Goal: Task Accomplishment & Management: Manage account settings

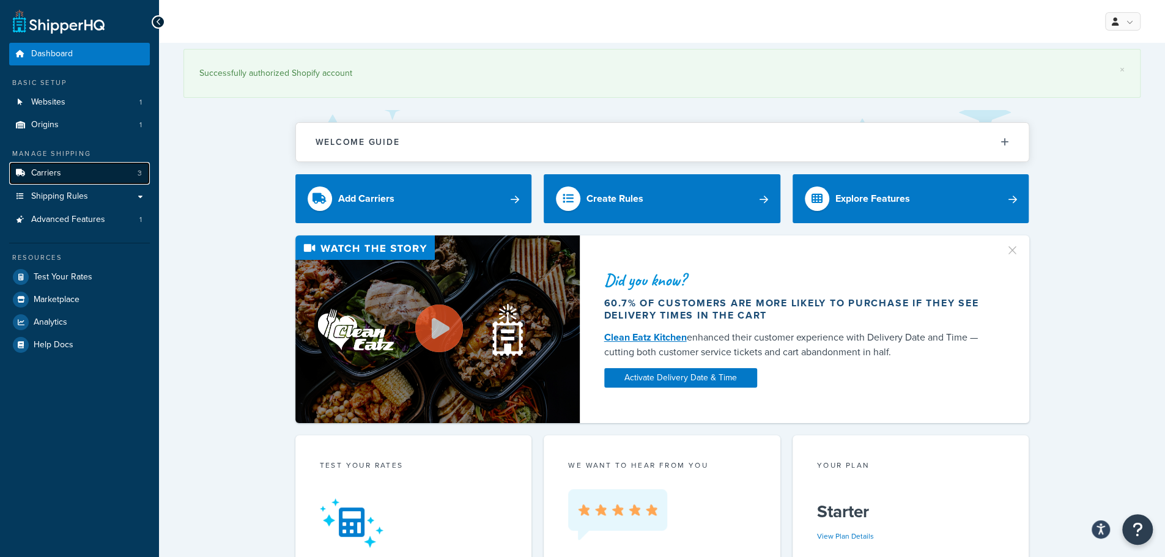
click at [92, 172] on link "Carriers 3" at bounding box center [79, 173] width 141 height 23
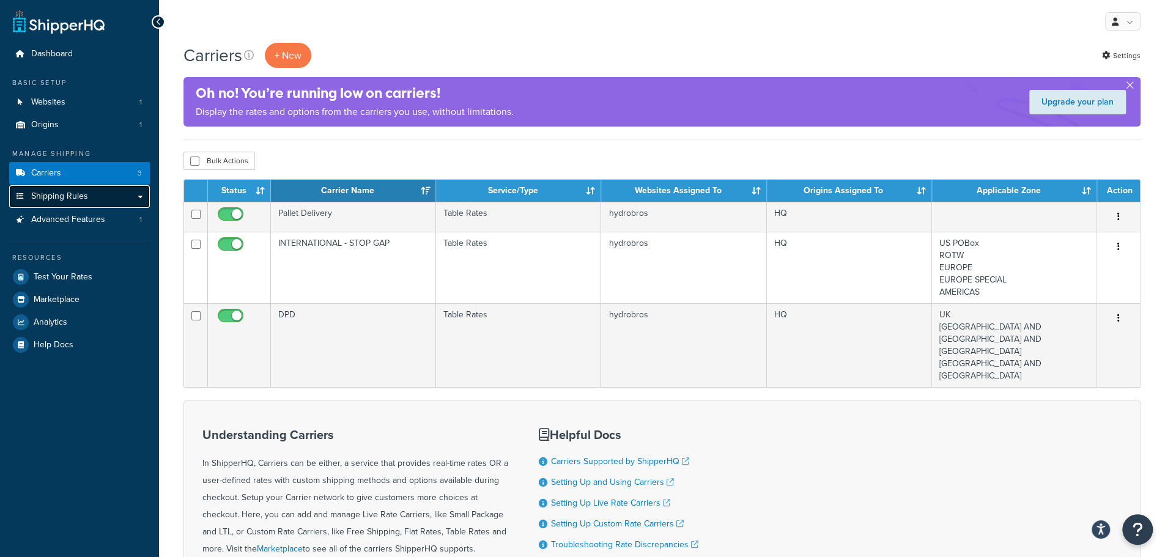
click at [85, 200] on span "Shipping Rules" at bounding box center [59, 196] width 57 height 10
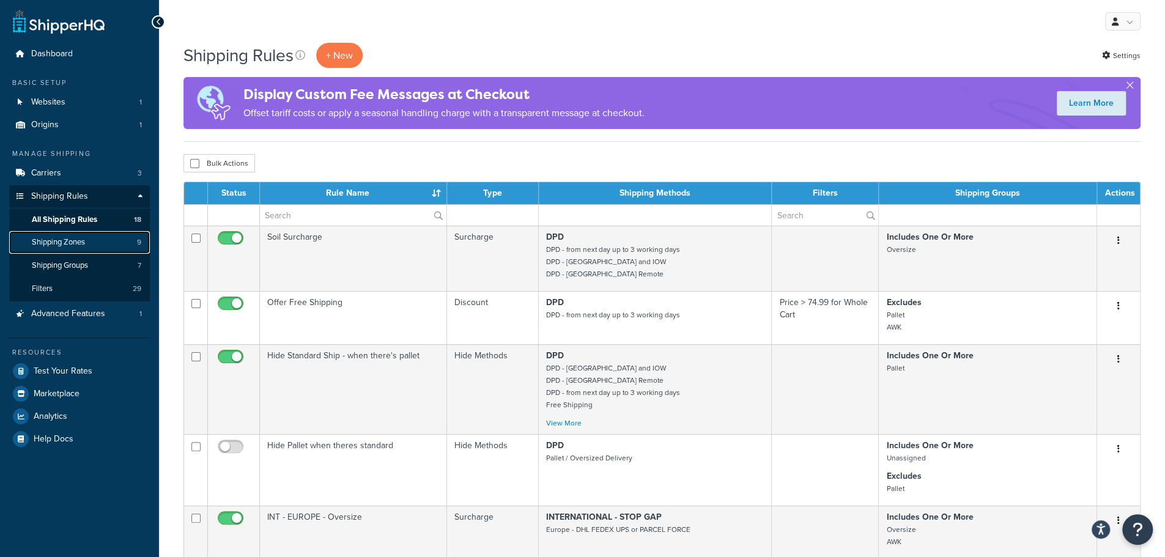
click at [83, 243] on span "Shipping Zones" at bounding box center [58, 242] width 53 height 10
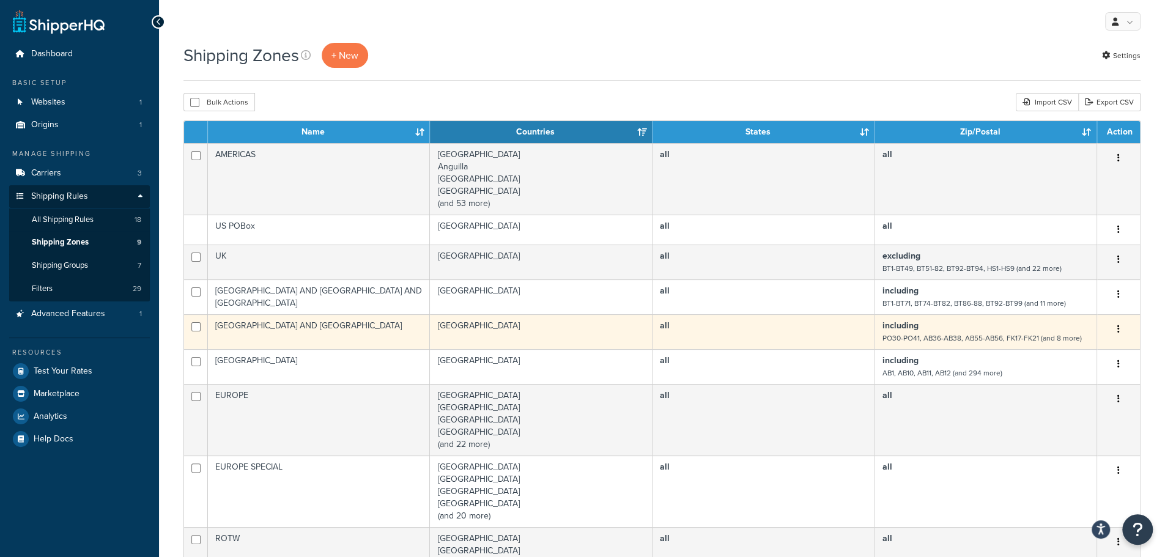
scroll to position [204, 0]
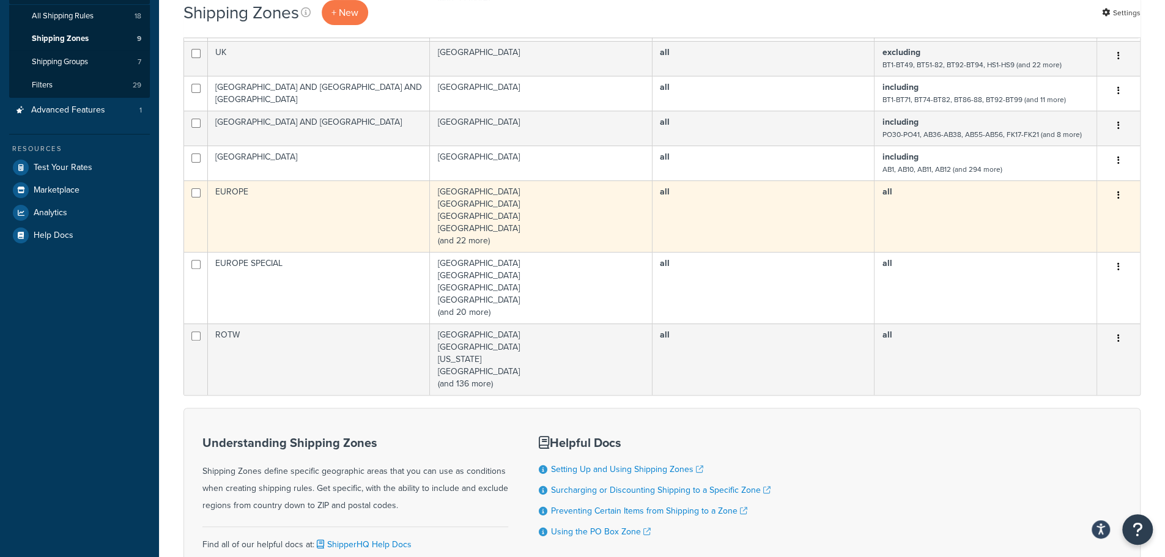
click at [486, 228] on td "Austria Belgium Bosnia and Herzegovina Bulgaria (and 22 more)" at bounding box center [541, 216] width 223 height 72
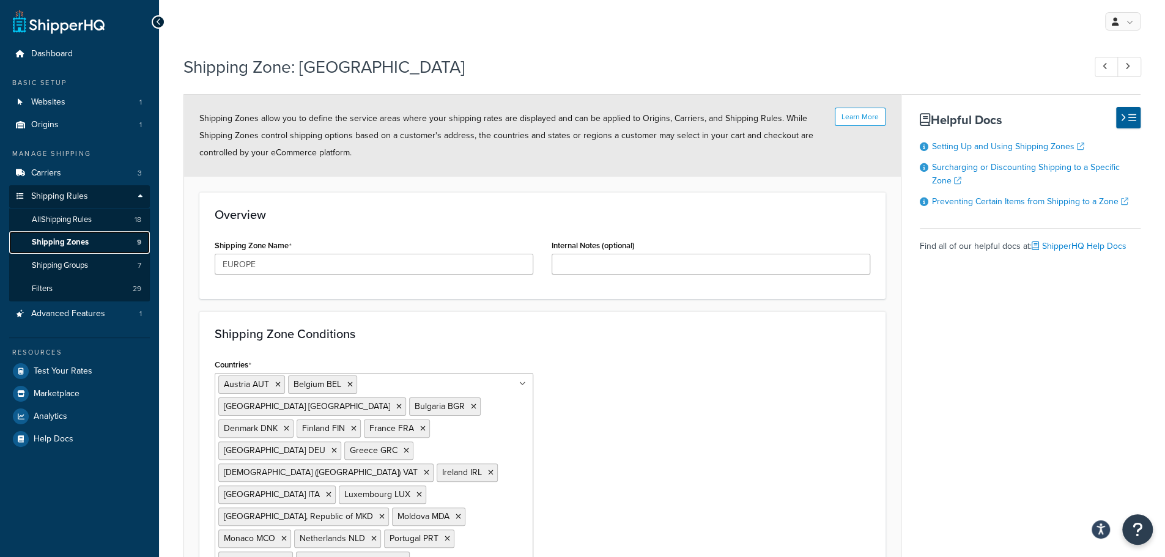
click at [64, 240] on span "Shipping Zones" at bounding box center [60, 242] width 57 height 10
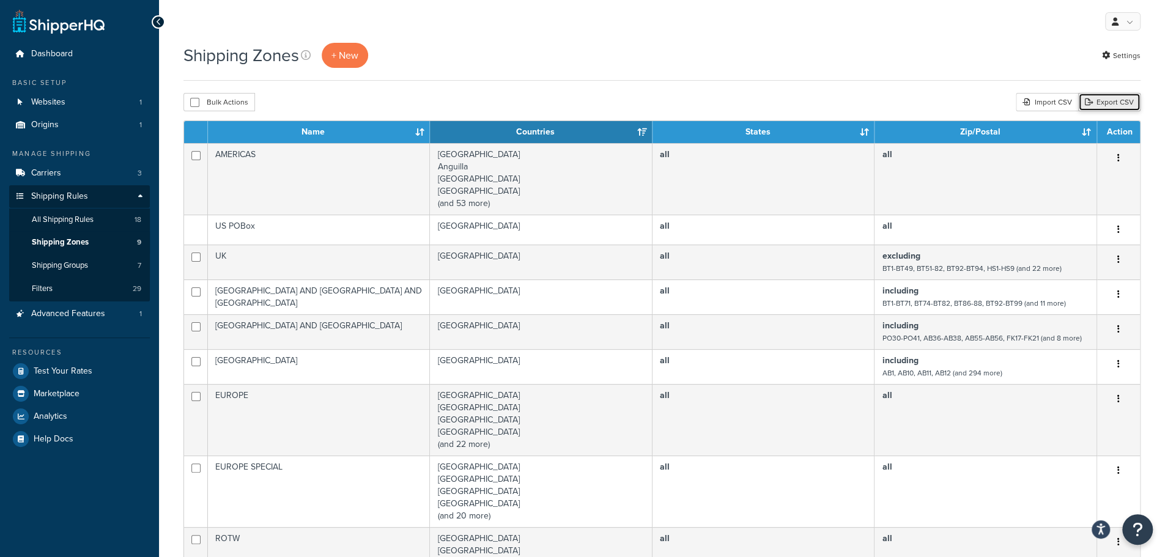
click at [1113, 105] on link "Export CSV" at bounding box center [1110, 102] width 62 height 18
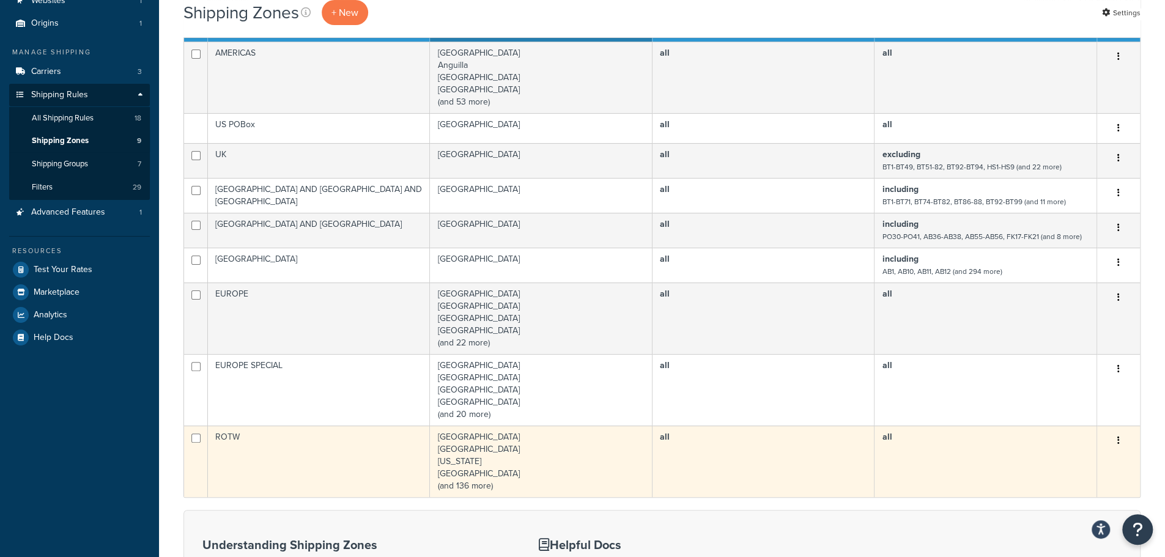
scroll to position [204, 0]
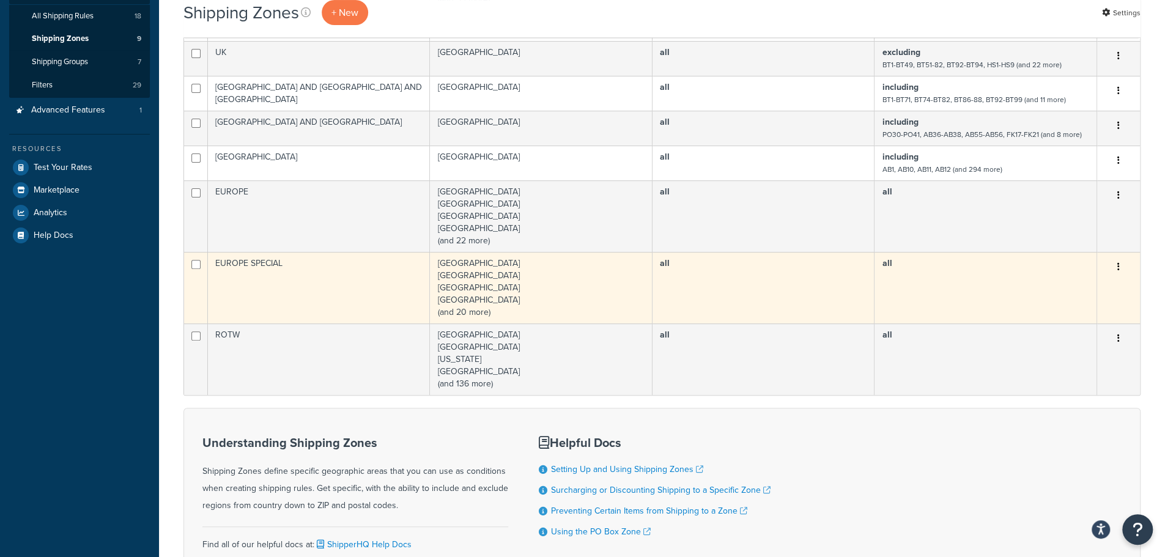
click at [272, 265] on td "EUROPE SPECIAL" at bounding box center [319, 288] width 222 height 72
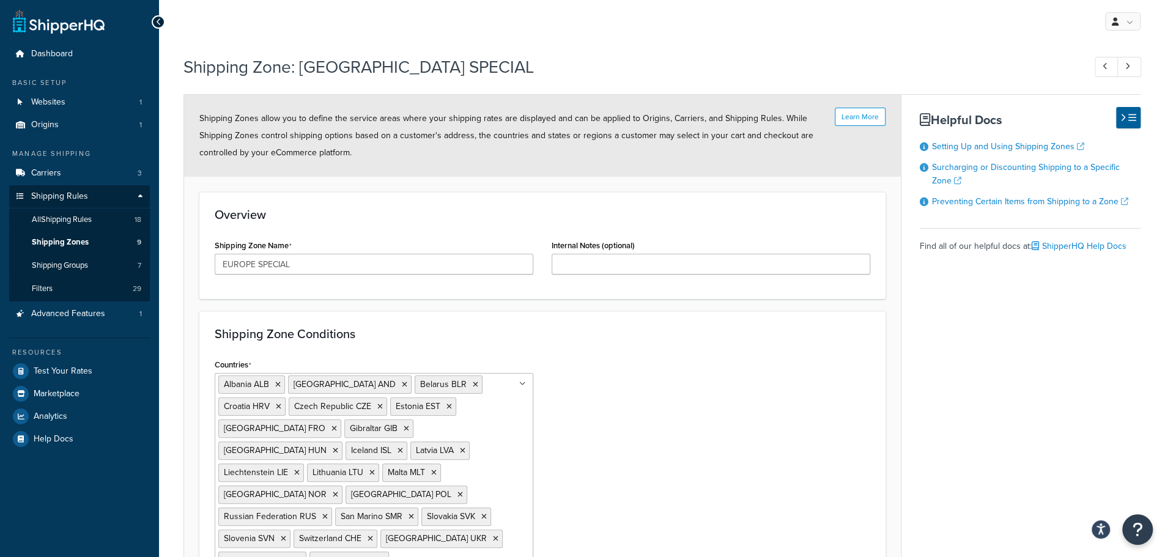
scroll to position [125, 0]
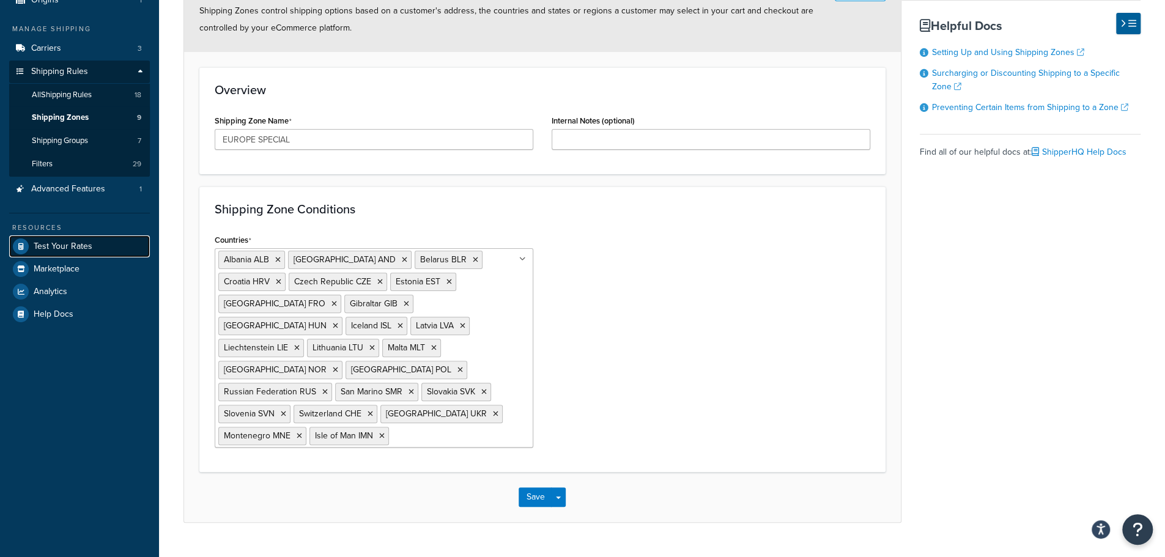
click at [85, 245] on span "Test Your Rates" at bounding box center [63, 247] width 59 height 10
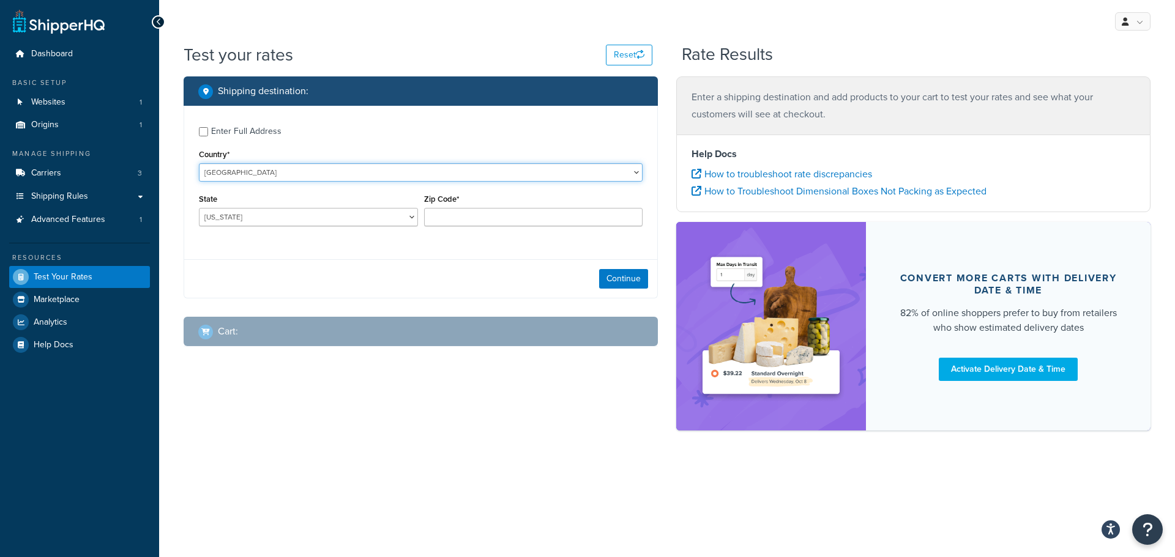
click at [284, 166] on select "United States United Kingdom Afghanistan Åland Islands Albania Algeria American…" at bounding box center [421, 172] width 444 height 18
select select "SI"
click at [199, 164] on select "United States United Kingdom Afghanistan Åland Islands Albania Algeria American…" at bounding box center [421, 172] width 444 height 18
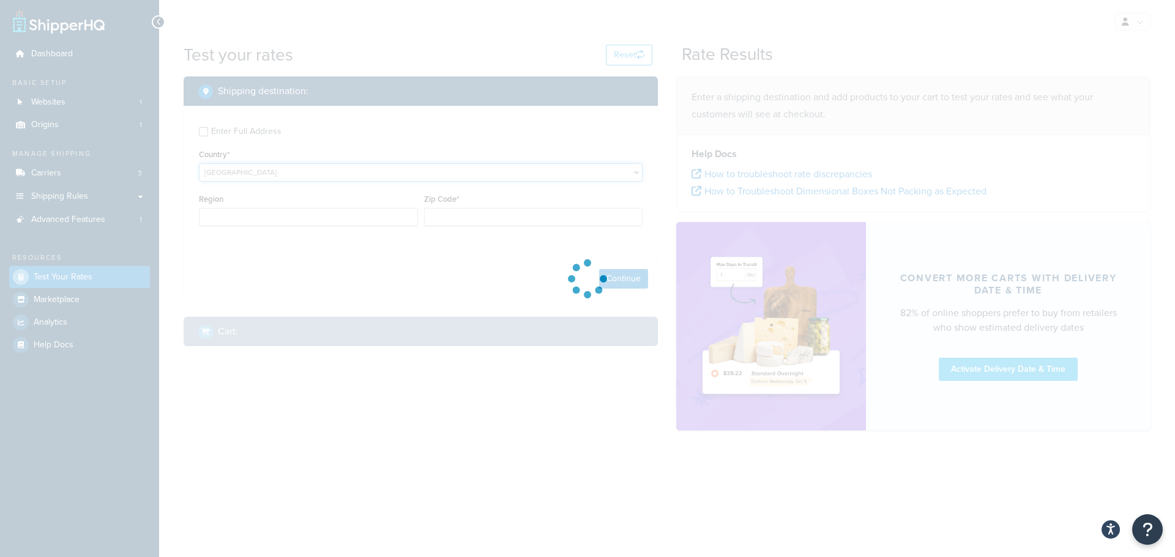
type input "AL"
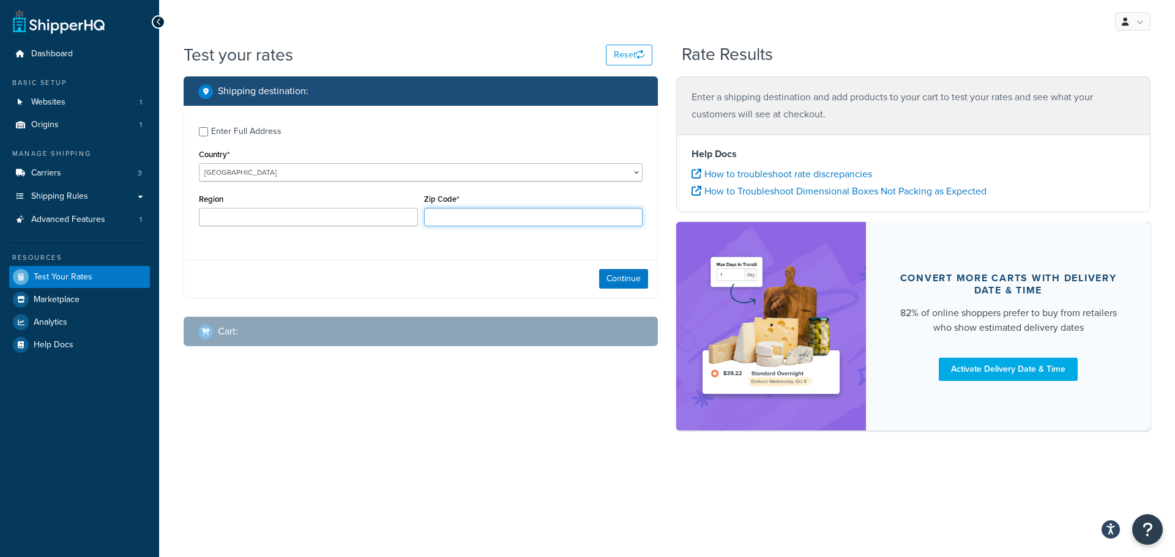
click at [556, 223] on input "Zip Code*" at bounding box center [533, 217] width 219 height 18
type input "1000"
click at [615, 275] on button "Continue" at bounding box center [623, 279] width 49 height 20
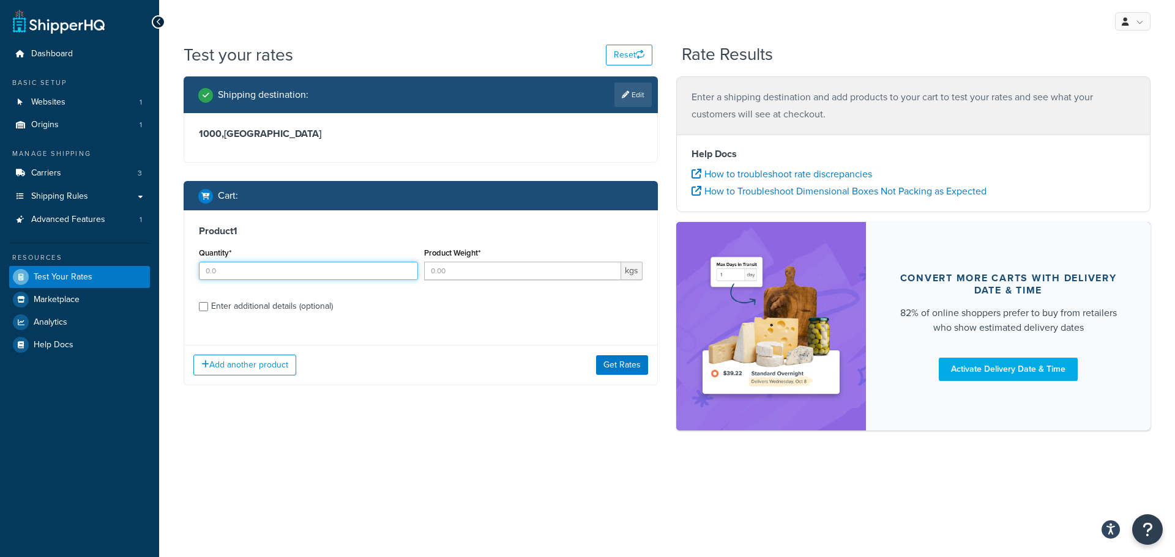
click at [347, 272] on input "Quantity*" at bounding box center [308, 271] width 219 height 18
type input "1"
click at [551, 271] on input "Product Weight*" at bounding box center [523, 271] width 198 height 18
type input "1"
click at [630, 361] on button "Get Rates" at bounding box center [622, 365] width 52 height 20
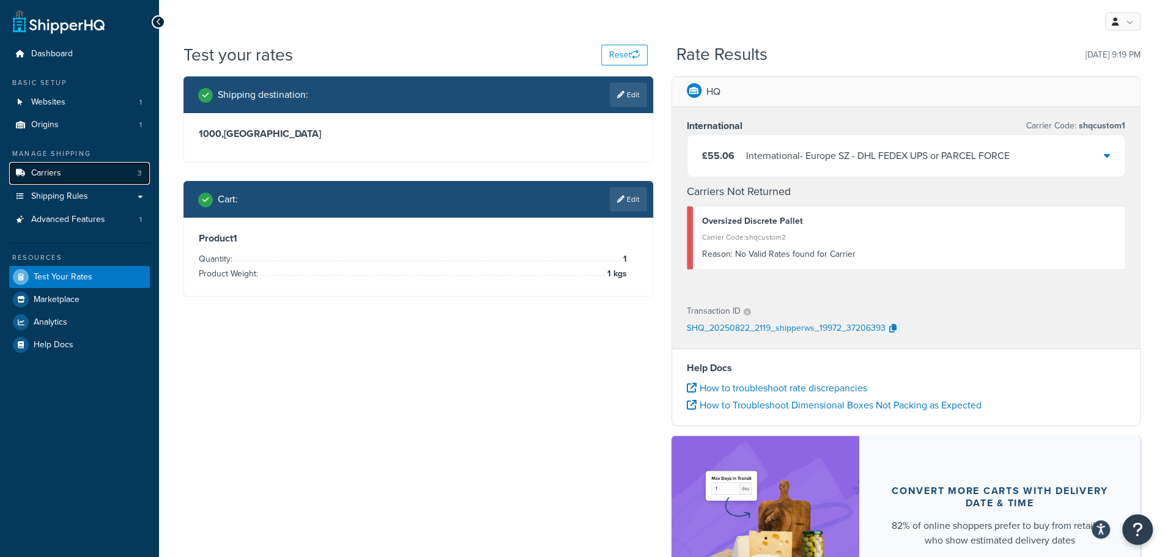
click at [62, 173] on link "Carriers 3" at bounding box center [79, 173] width 141 height 23
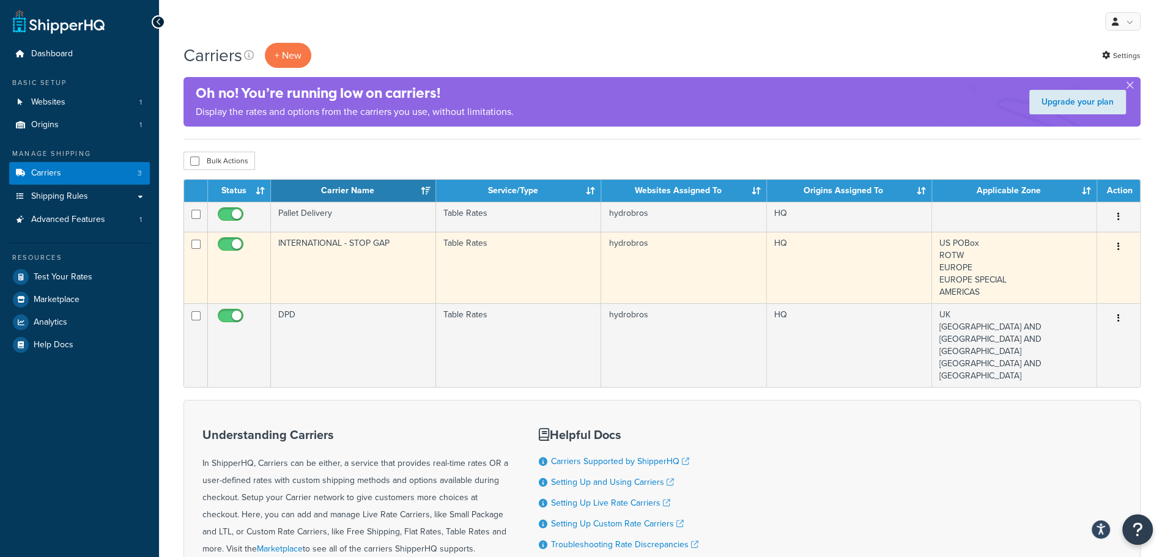
click at [366, 250] on td "INTERNATIONAL - STOP GAP" at bounding box center [353, 268] width 165 height 72
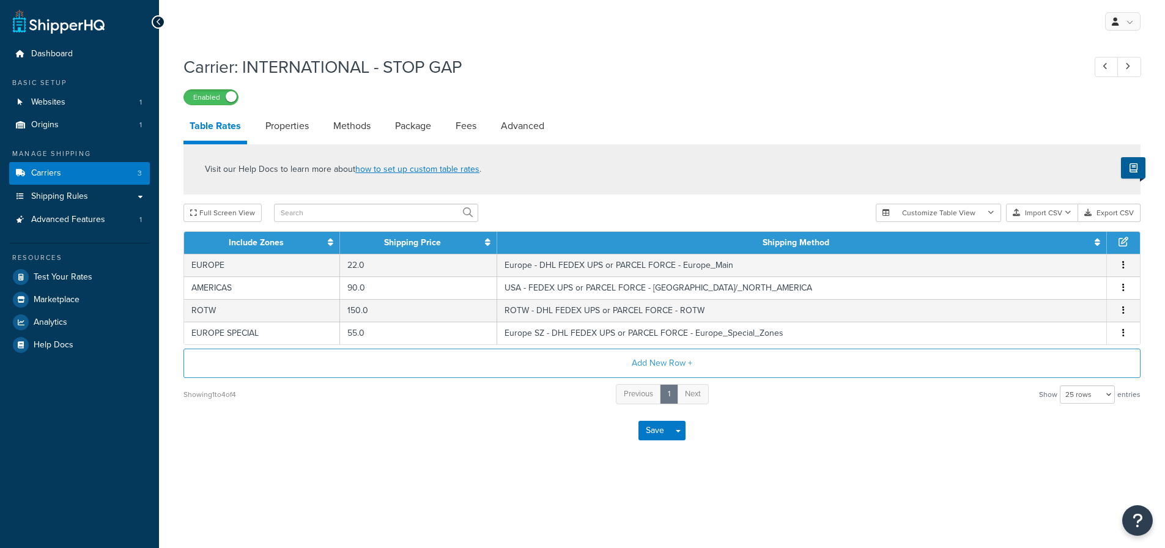
select select "25"
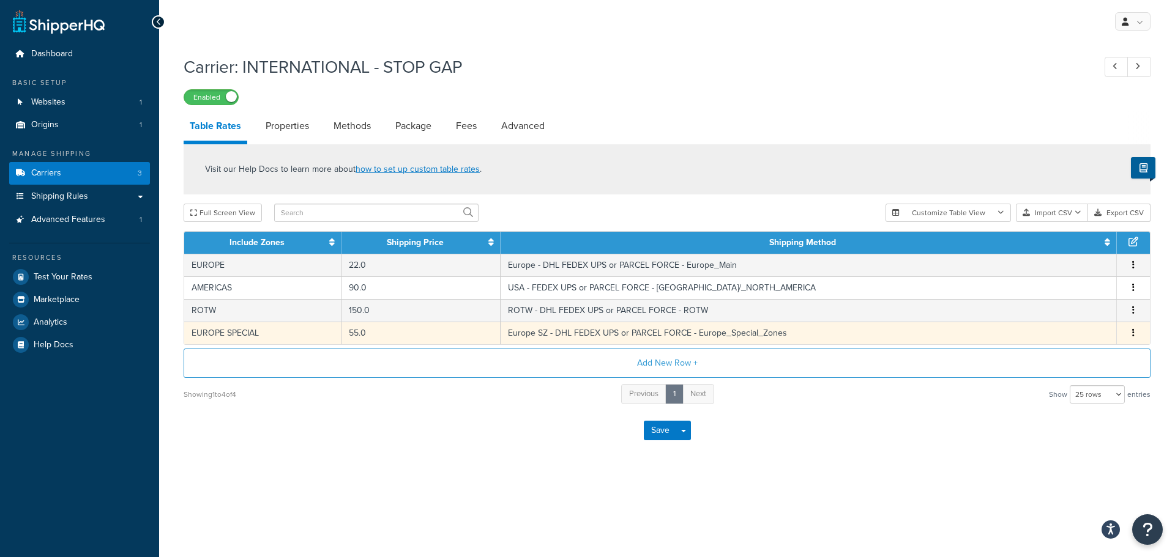
click at [267, 333] on td "EUROPE SPECIAL" at bounding box center [262, 333] width 157 height 23
select select "141459"
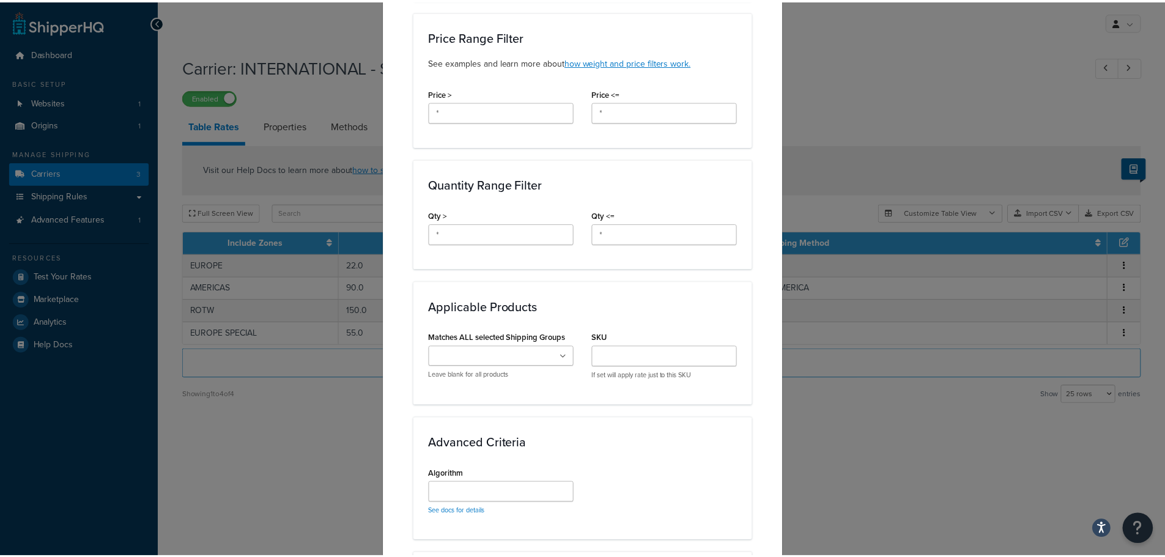
scroll to position [614, 0]
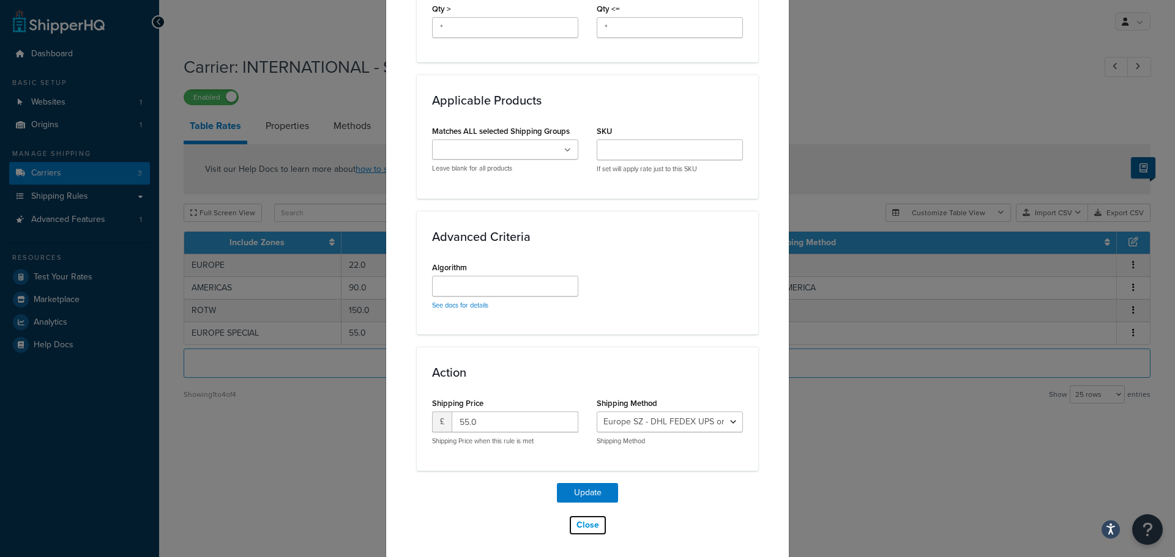
click at [587, 524] on button "Close" at bounding box center [587, 525] width 39 height 21
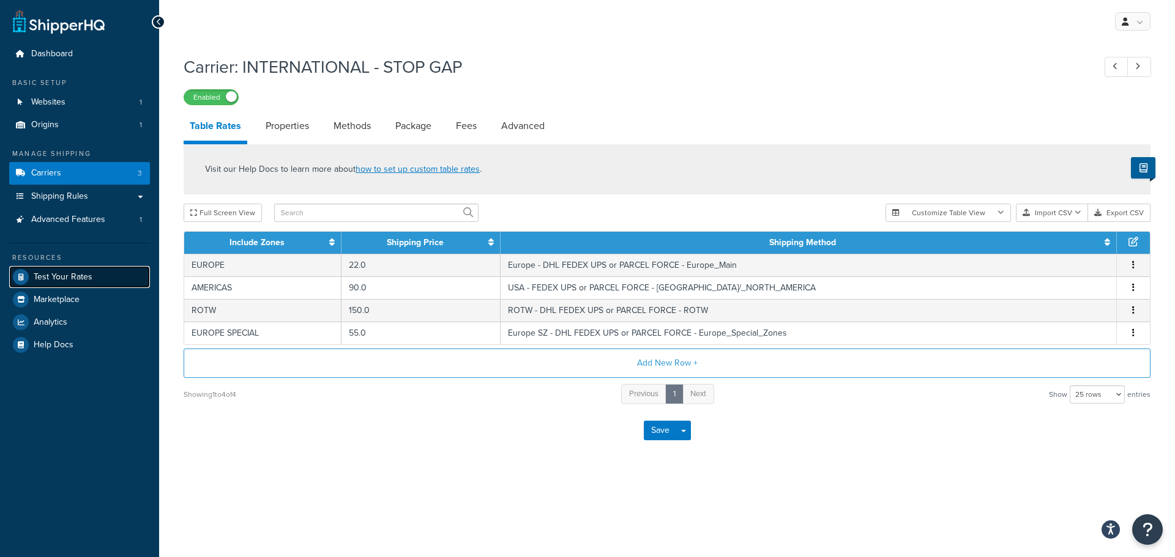
click at [78, 276] on span "Test Your Rates" at bounding box center [63, 277] width 59 height 10
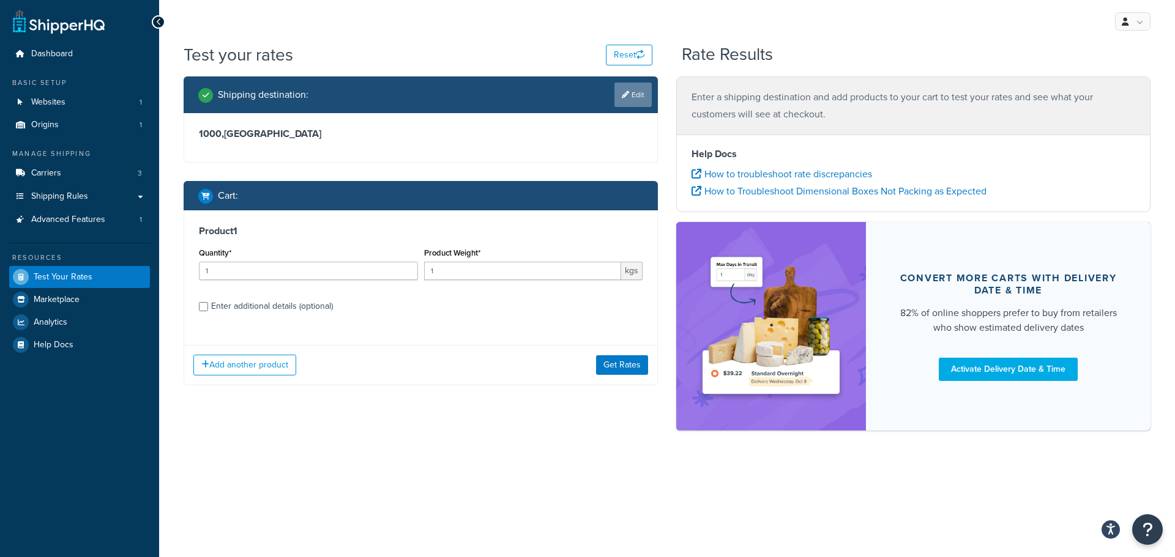
click at [641, 98] on link "Edit" at bounding box center [632, 95] width 37 height 24
select select "SI"
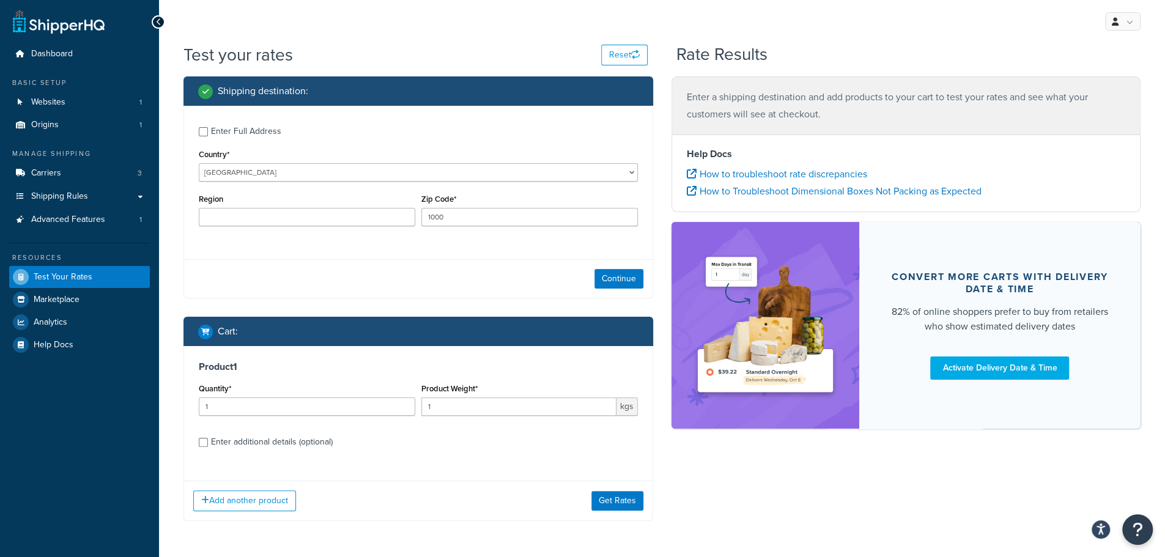
click at [259, 132] on div "Enter Full Address" at bounding box center [246, 131] width 70 height 17
click at [208, 132] on input "Enter Full Address" at bounding box center [203, 131] width 9 height 9
checkbox input "true"
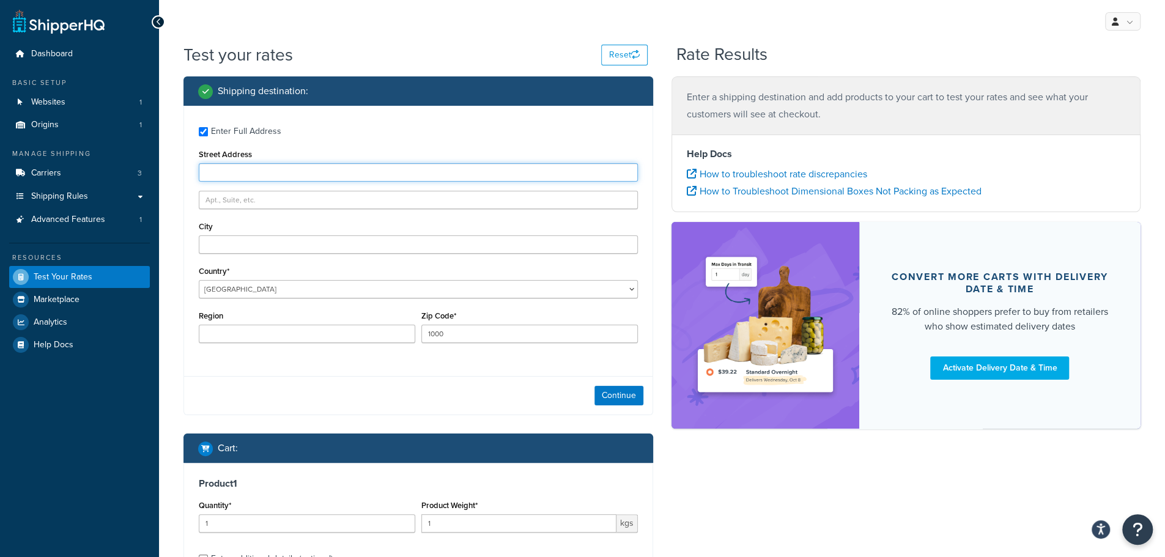
click at [294, 167] on input "Street Address" at bounding box center [418, 172] width 439 height 18
paste input "Cankarjeva 18"
type input "Cankarjeva 18"
click at [629, 395] on button "Continue" at bounding box center [619, 396] width 49 height 20
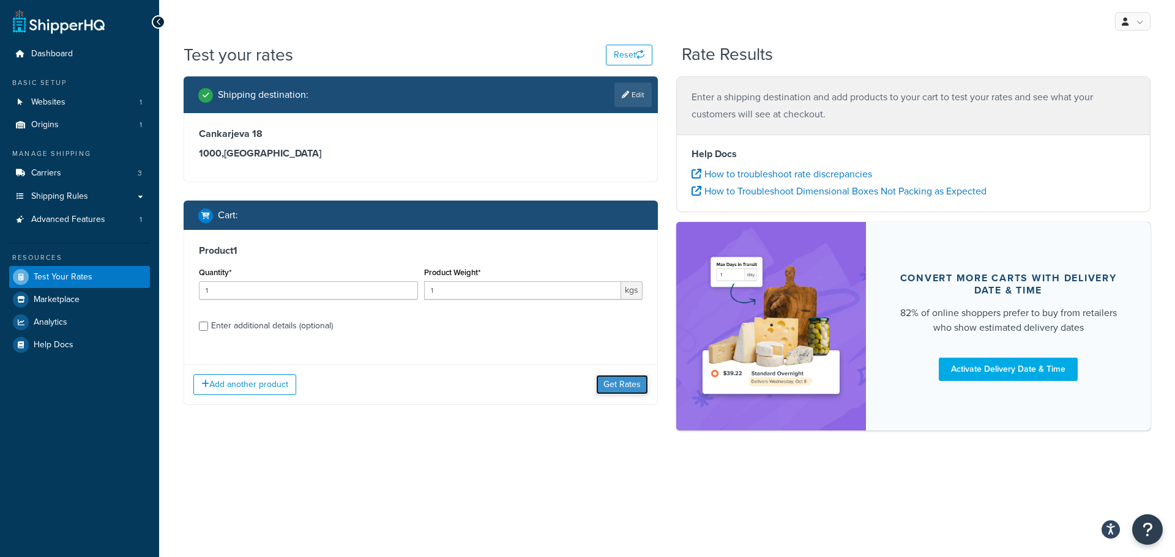
click at [611, 385] on button "Get Rates" at bounding box center [622, 385] width 52 height 20
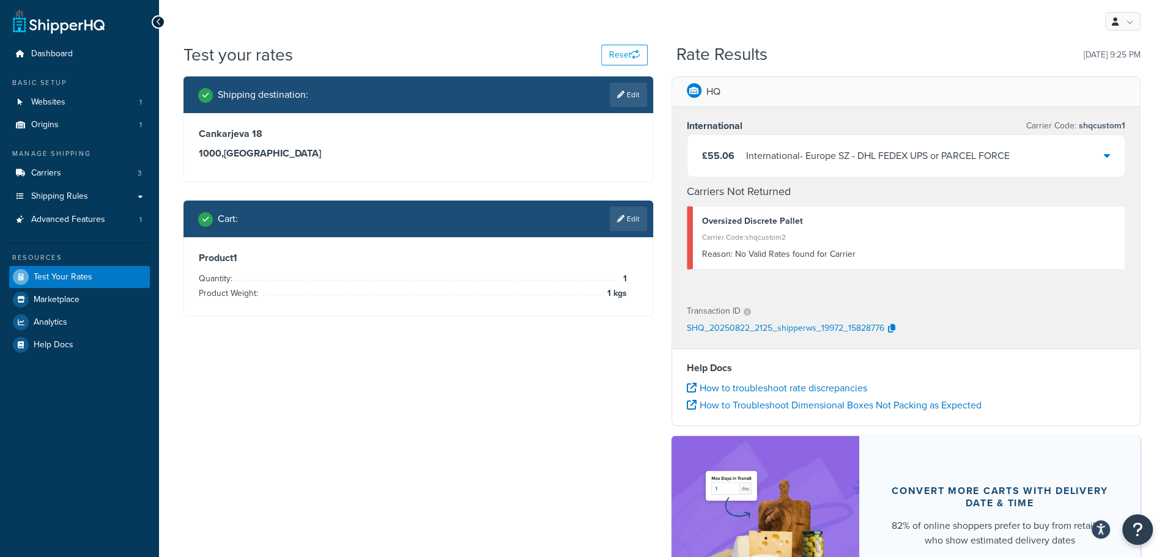
click at [1101, 157] on div "£55.06 International - Europe SZ - DHL FEDEX UPS or PARCEL FORCE" at bounding box center [907, 156] width 438 height 42
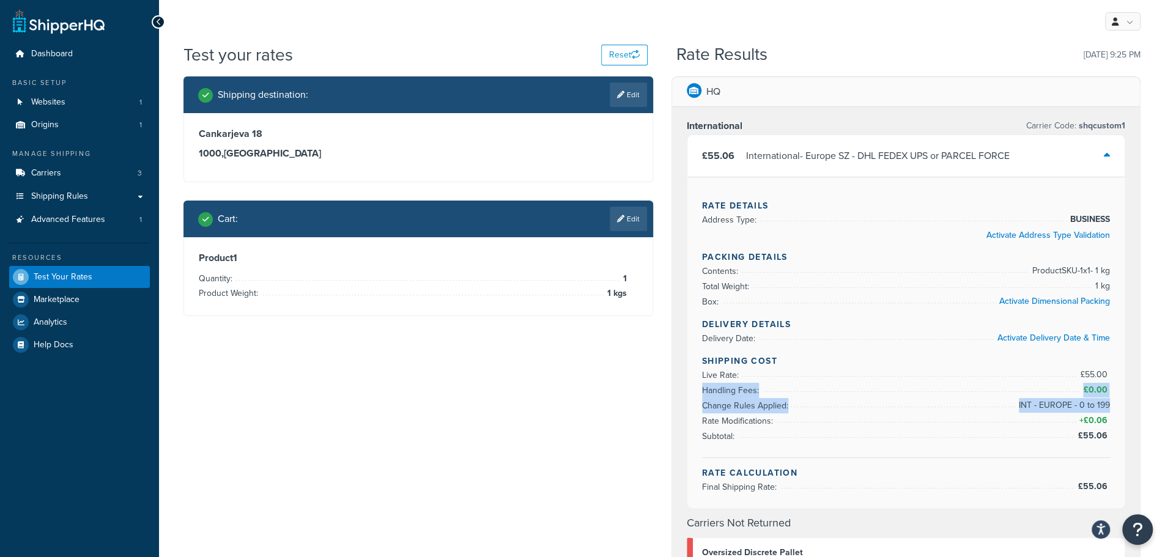
drag, startPoint x: 1107, startPoint y: 404, endPoint x: 702, endPoint y: 382, distance: 405.6
click at [702, 382] on ul "Live Rate: £55.00 Handling Fees: £0.00 Change Rules Applied: INT - EUROPE - 0 t…" at bounding box center [906, 406] width 409 height 76
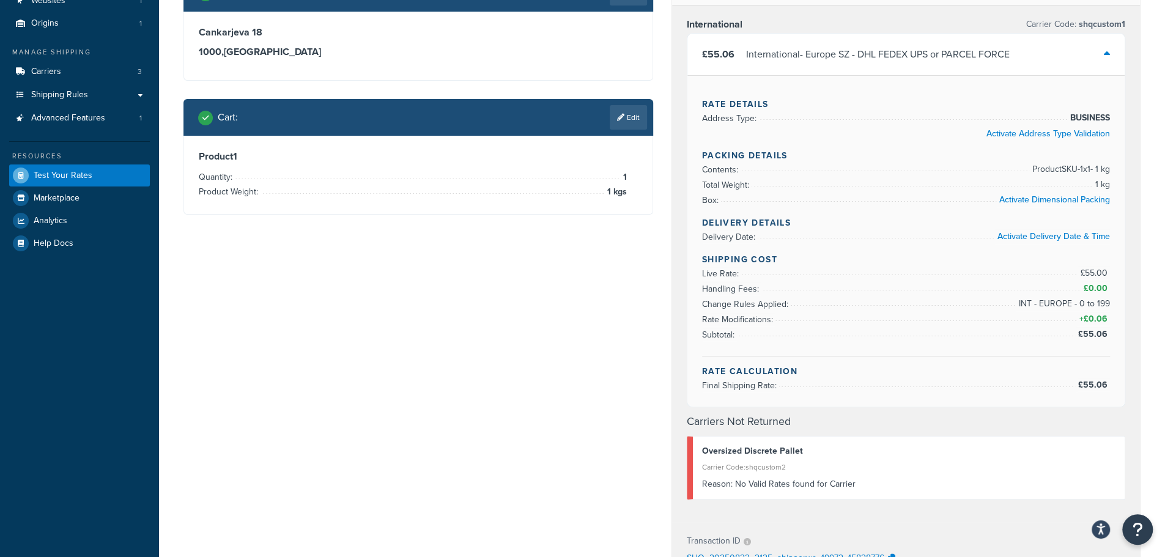
click at [901, 336] on li "Subtotal: £55.06" at bounding box center [906, 334] width 409 height 15
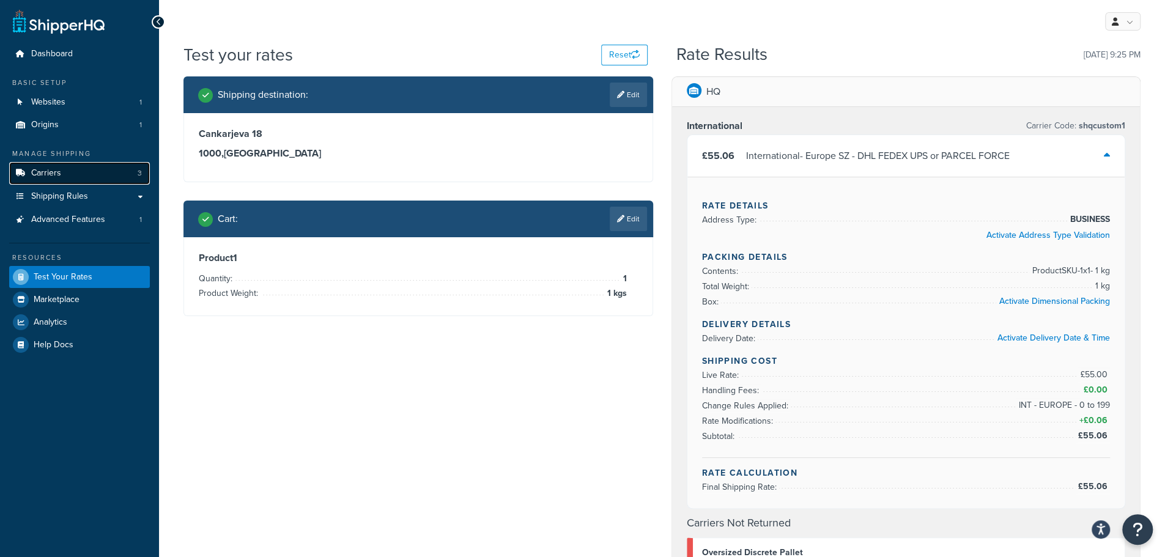
click at [58, 174] on span "Carriers" at bounding box center [46, 173] width 30 height 10
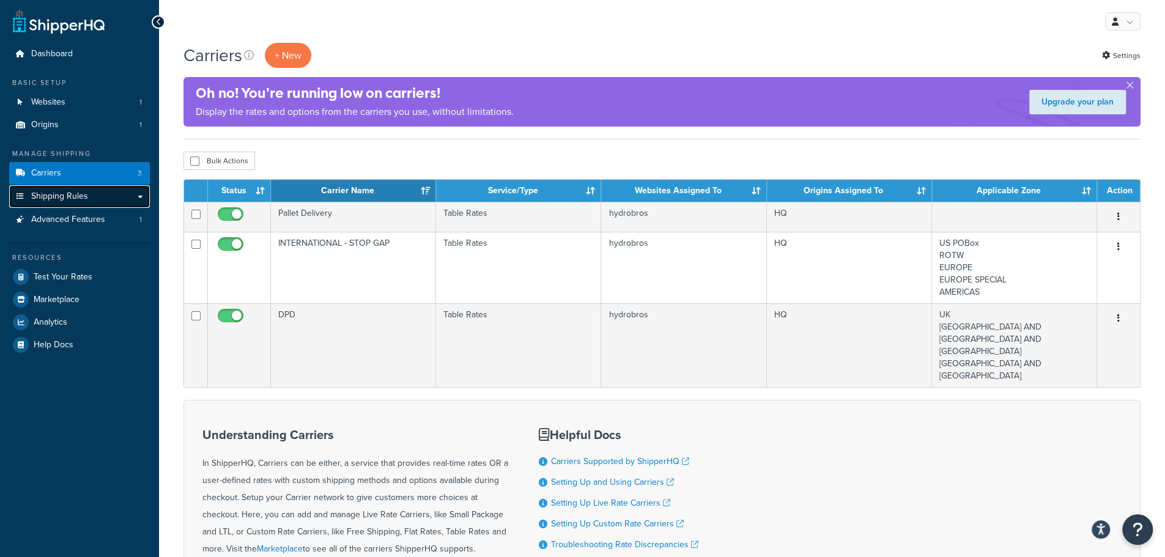
click at [61, 201] on span "Shipping Rules" at bounding box center [59, 196] width 57 height 10
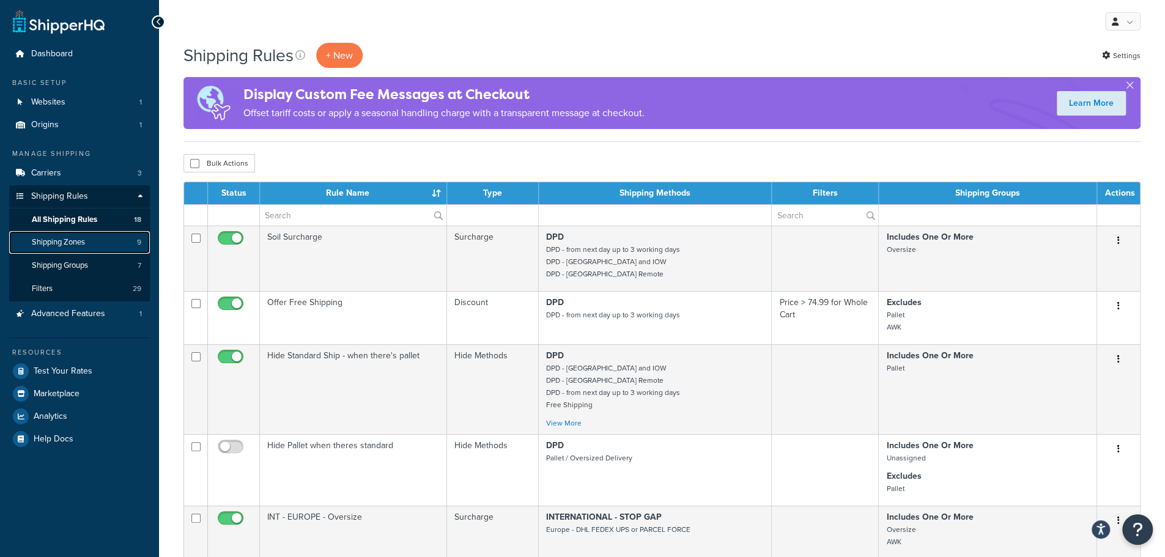
click at [66, 245] on span "Shipping Zones" at bounding box center [58, 242] width 53 height 10
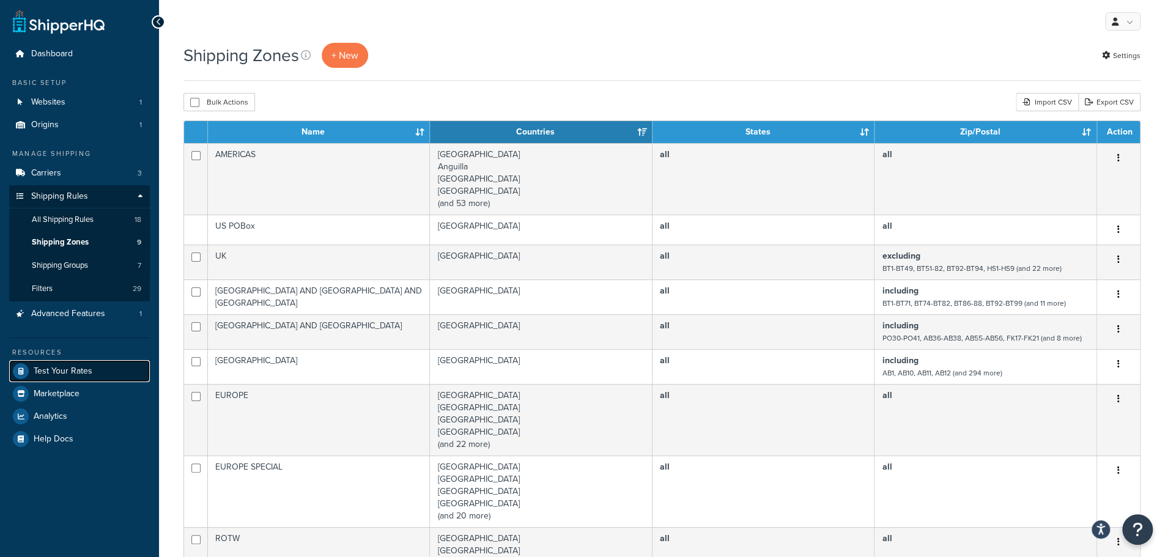
click at [59, 370] on span "Test Your Rates" at bounding box center [63, 371] width 59 height 10
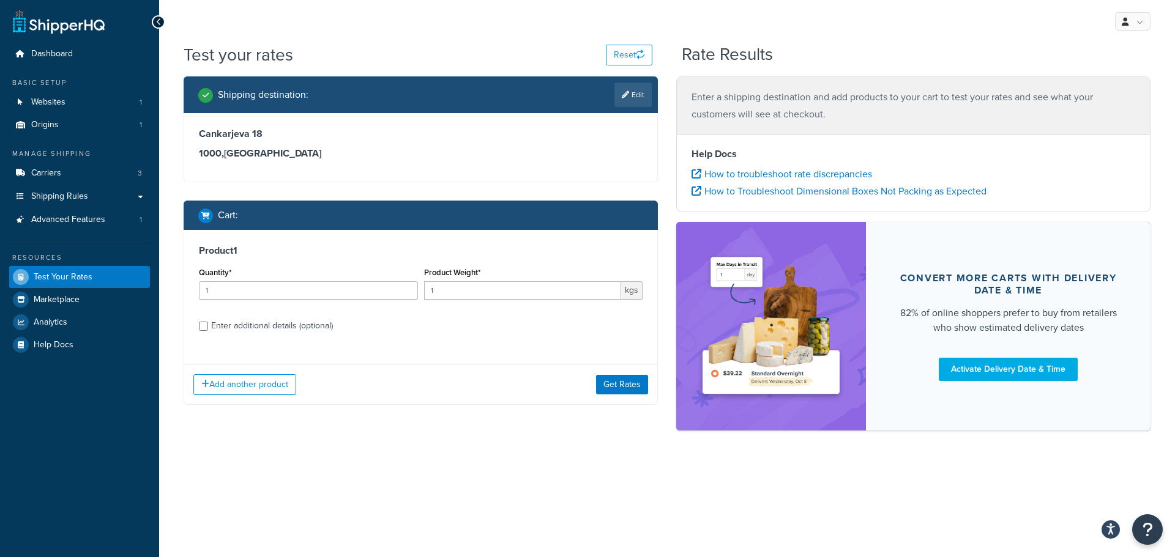
click at [307, 143] on div "Cankarjeva 18 1000 , Slovenia" at bounding box center [421, 144] width 444 height 32
click at [629, 92] on link "Edit" at bounding box center [632, 95] width 37 height 24
select select "SI"
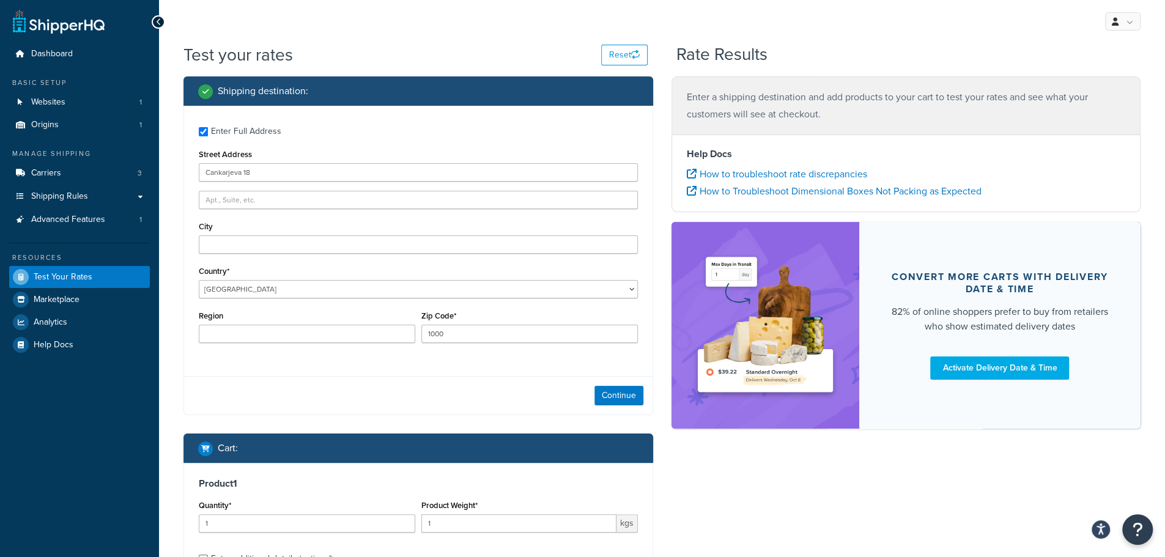
click at [227, 132] on div "Enter Full Address" at bounding box center [246, 131] width 70 height 17
click at [208, 132] on input "Enter Full Address" at bounding box center [203, 131] width 9 height 9
checkbox input "false"
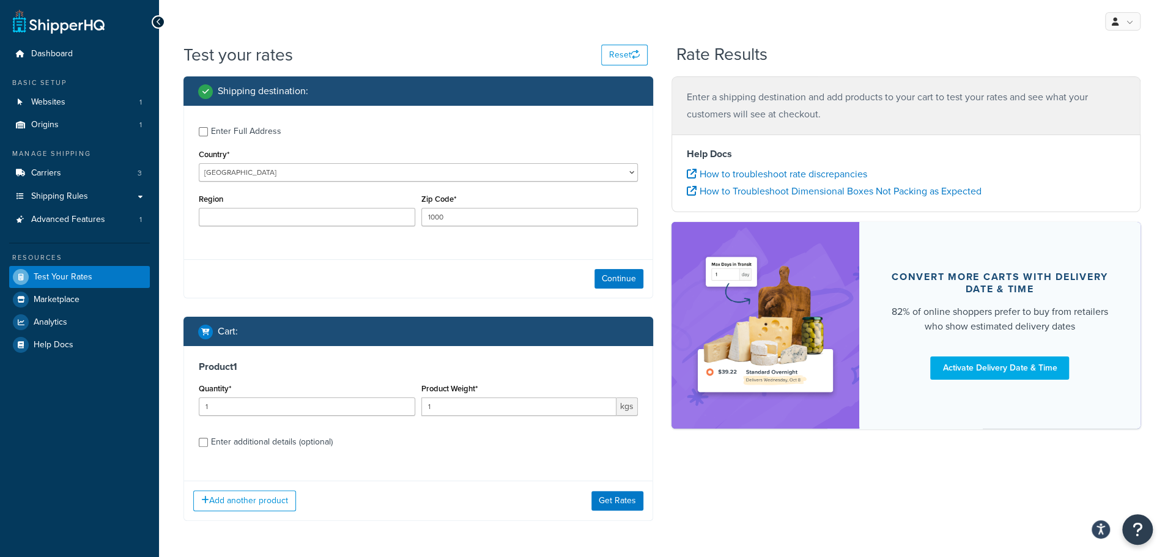
click at [421, 183] on div "Enter Full Address Country* United States United Kingdom Afghanistan Åland Isla…" at bounding box center [418, 178] width 469 height 144
click at [419, 171] on select "United States United Kingdom Afghanistan Åland Islands Albania Algeria American…" at bounding box center [418, 172] width 439 height 18
select select "RO"
click at [199, 164] on select "United States United Kingdom Afghanistan Åland Islands Albania Algeria American…" at bounding box center [418, 172] width 439 height 18
click at [512, 221] on input "1000" at bounding box center [530, 217] width 217 height 18
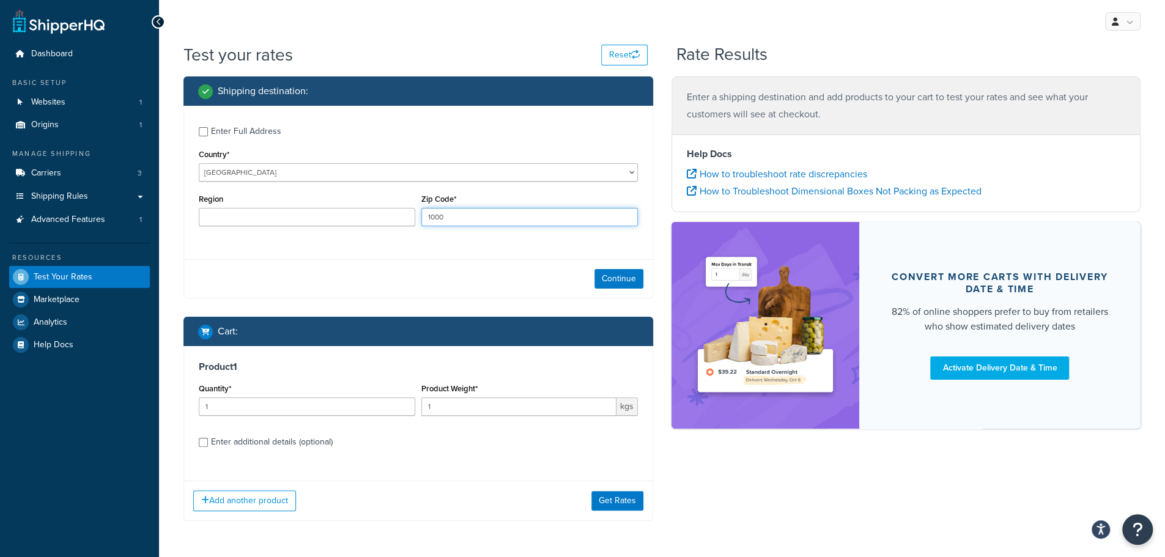
click at [512, 221] on input "1000" at bounding box center [530, 217] width 217 height 18
type input "010017"
click at [619, 284] on button "Continue" at bounding box center [619, 279] width 49 height 20
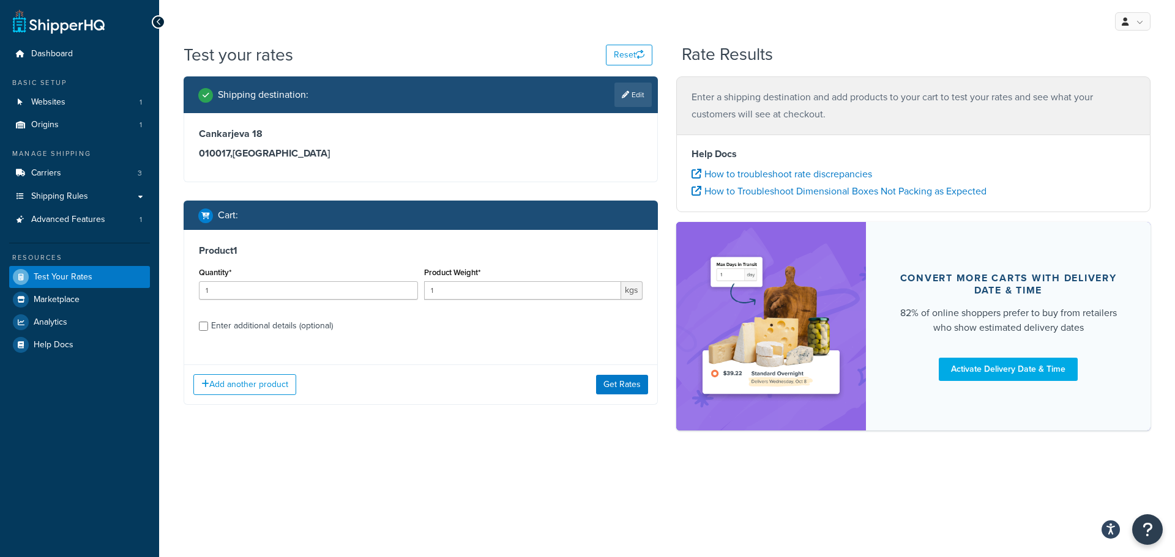
click at [615, 370] on div "Add another product Get Rates" at bounding box center [420, 385] width 473 height 40
click at [620, 385] on button "Get Rates" at bounding box center [622, 385] width 52 height 20
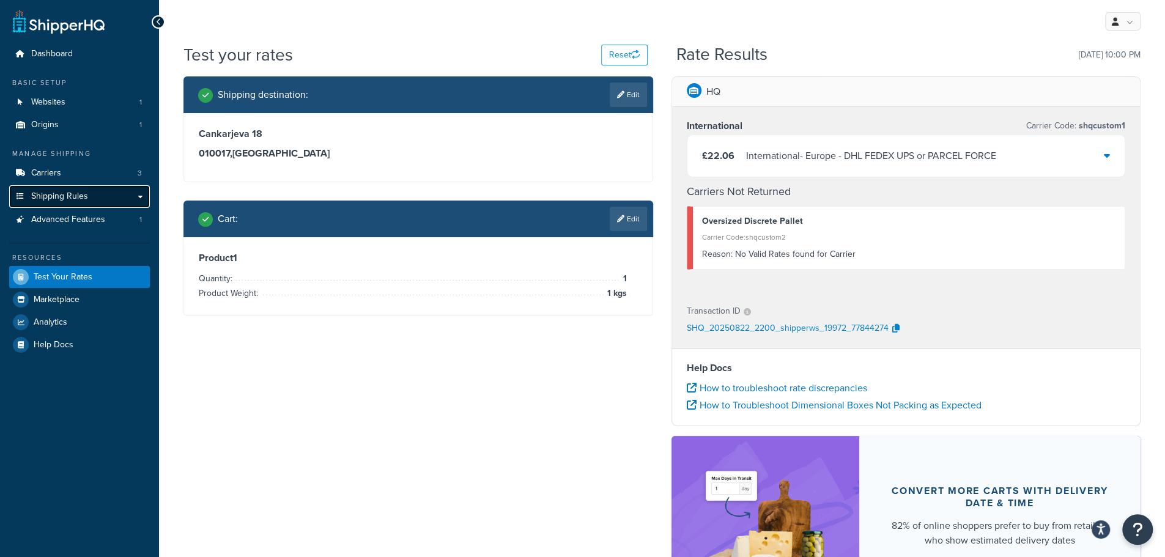
click at [139, 198] on link "Shipping Rules" at bounding box center [79, 196] width 141 height 23
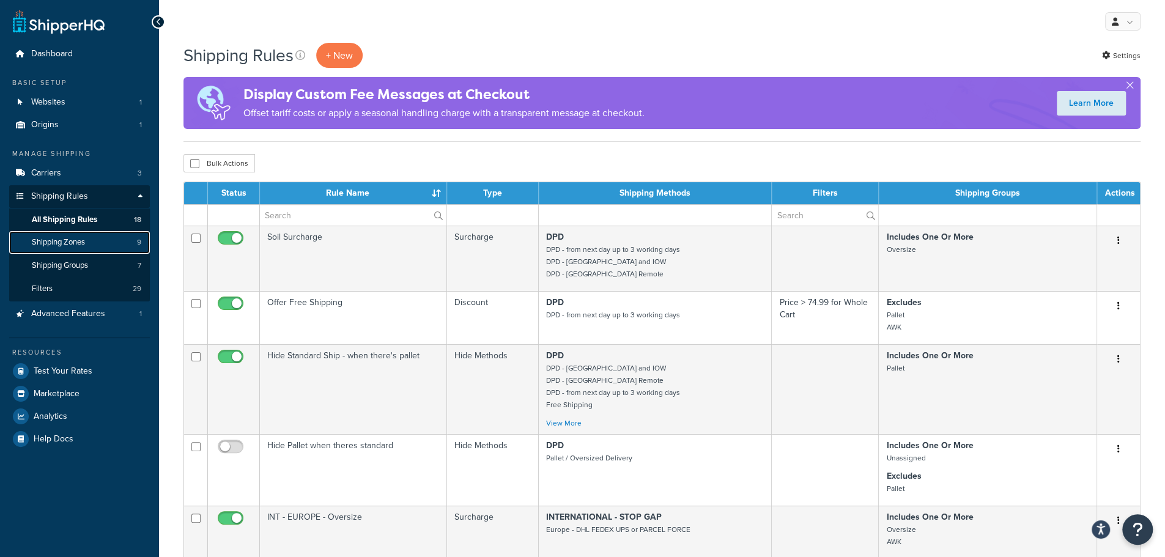
click at [83, 242] on span "Shipping Zones" at bounding box center [58, 242] width 53 height 10
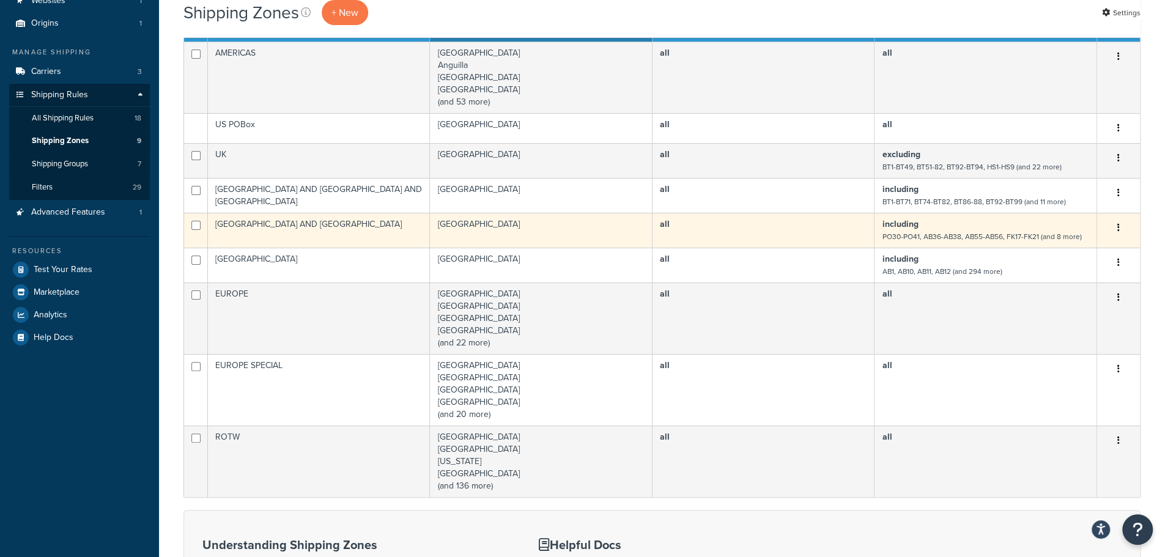
scroll to position [204, 0]
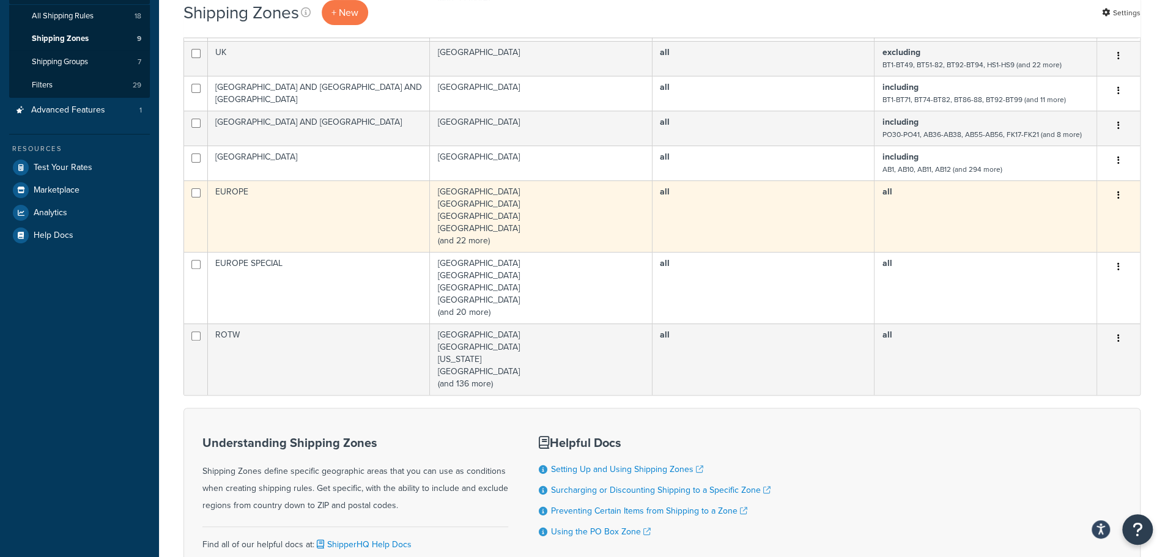
click at [481, 242] on td "[GEOGRAPHIC_DATA] [GEOGRAPHIC_DATA] [GEOGRAPHIC_DATA] [GEOGRAPHIC_DATA] (and 22…" at bounding box center [541, 216] width 223 height 72
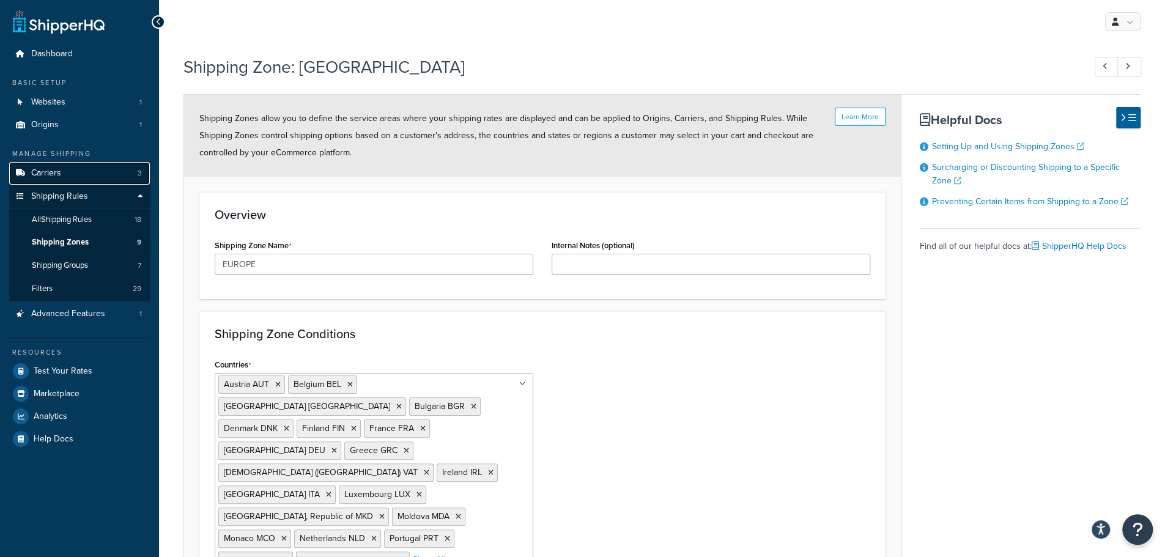
click at [46, 172] on span "Carriers" at bounding box center [46, 173] width 30 height 10
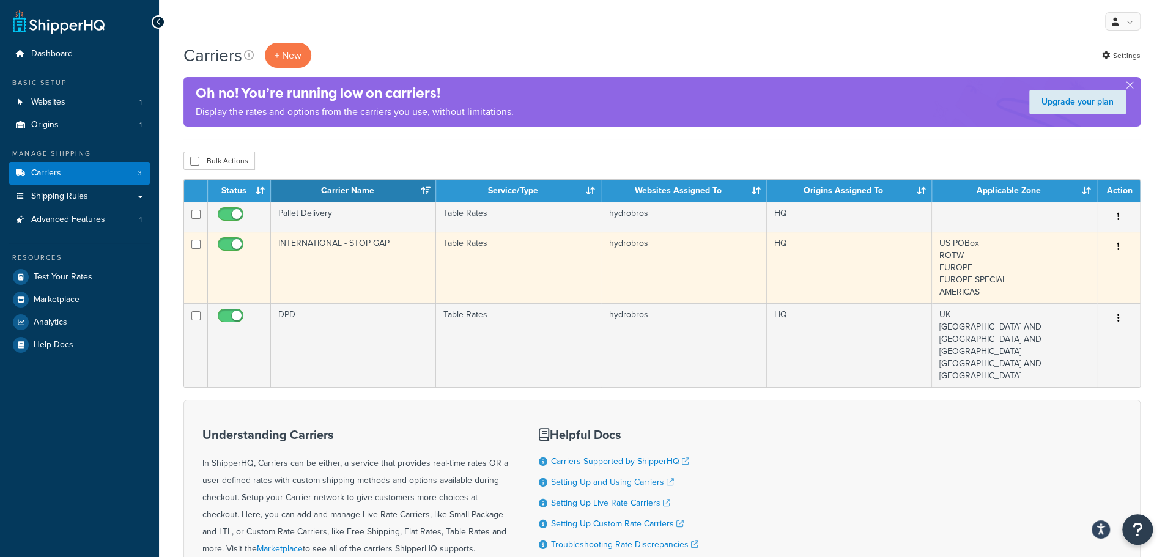
click at [346, 247] on td "INTERNATIONAL - STOP GAP" at bounding box center [353, 268] width 165 height 72
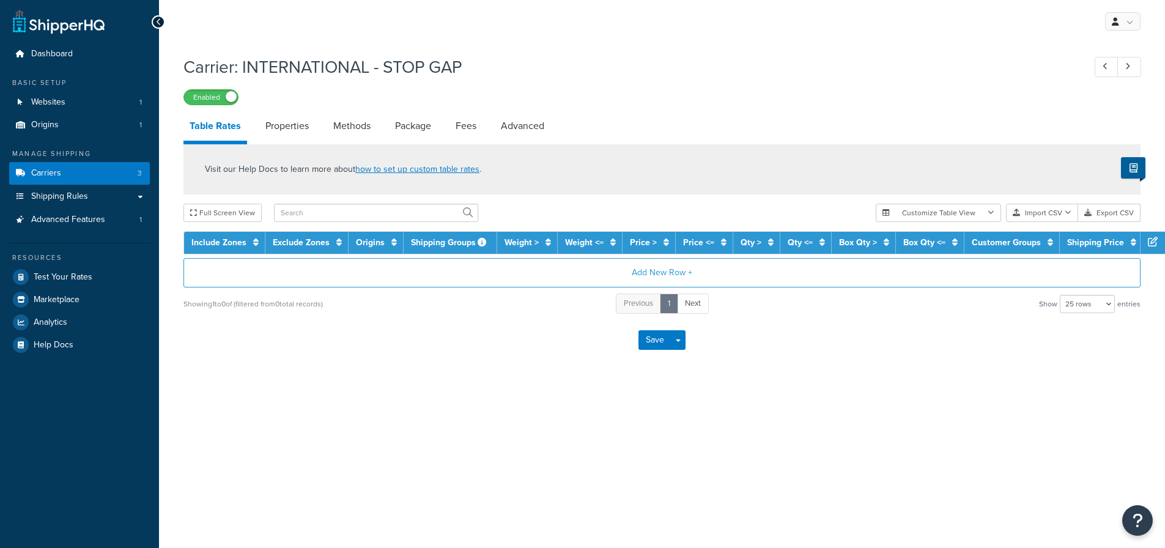
select select "25"
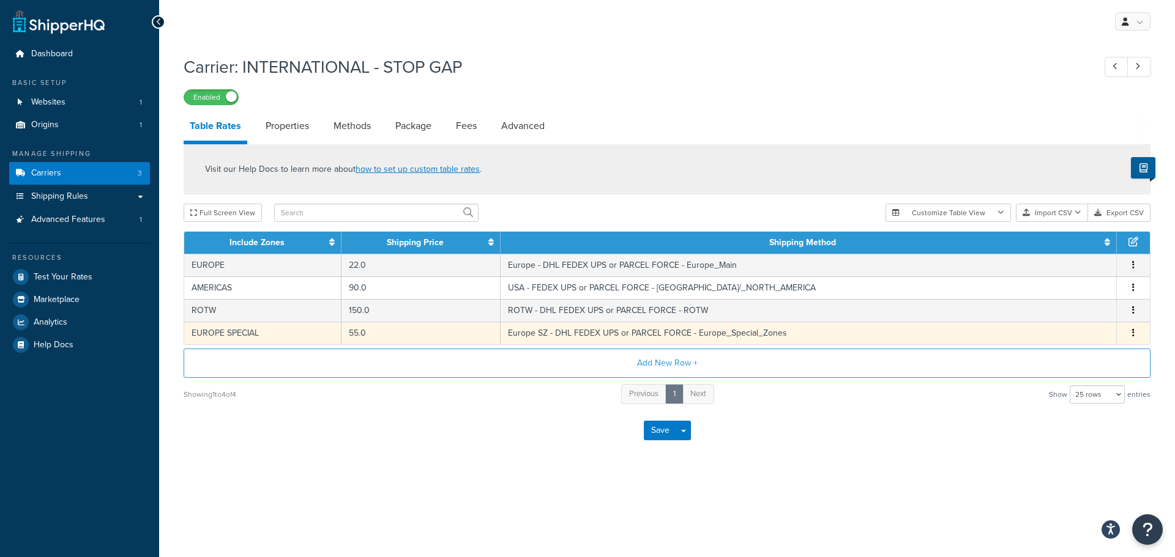
click at [290, 339] on td "EUROPE SPECIAL" at bounding box center [262, 333] width 157 height 23
select select "141459"
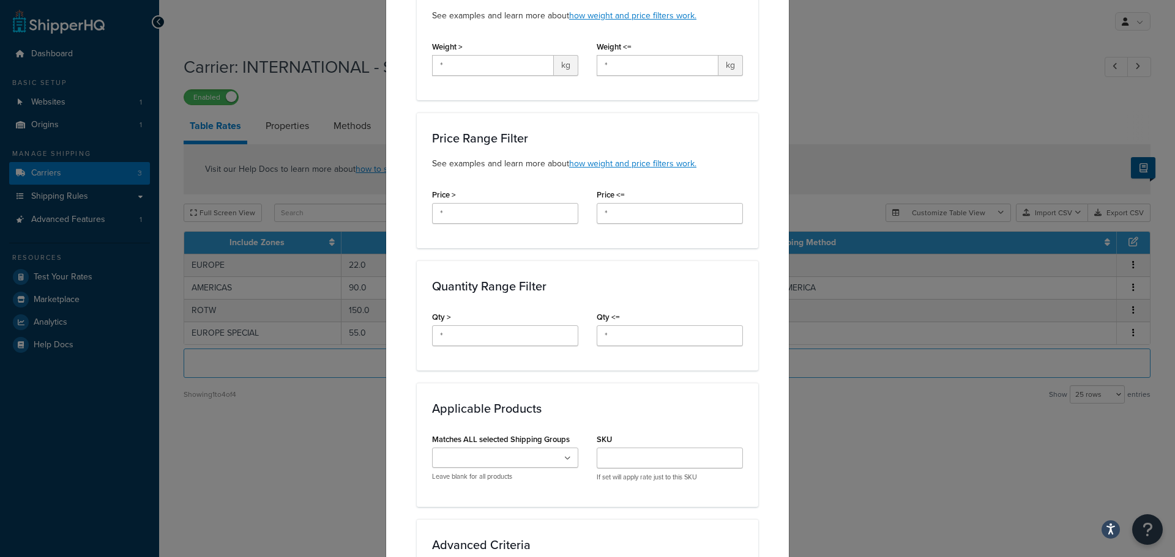
scroll to position [614, 0]
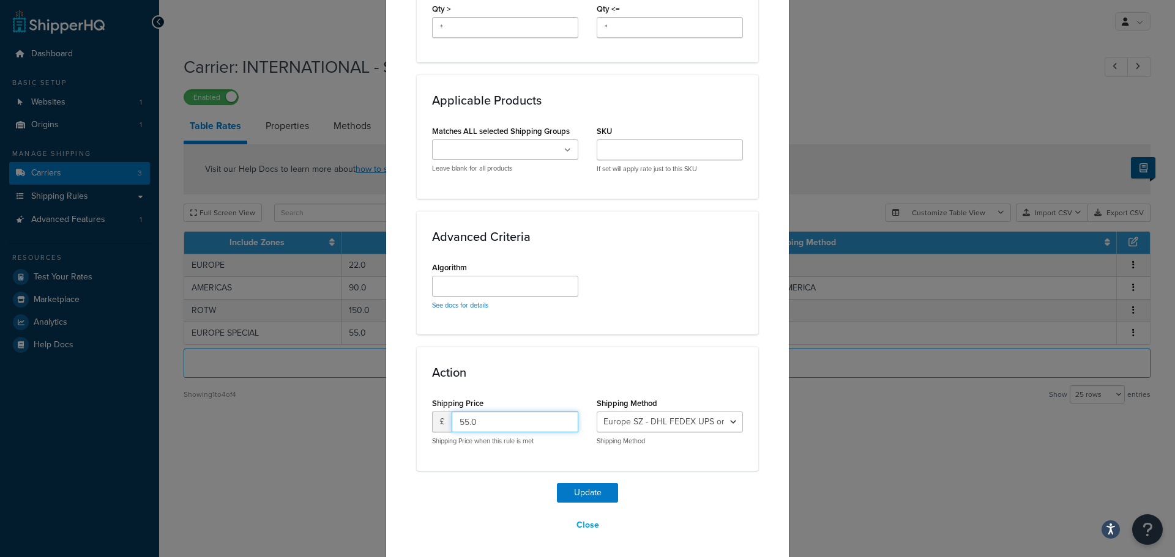
drag, startPoint x: 519, startPoint y: 422, endPoint x: 467, endPoint y: 416, distance: 53.0
click at [467, 416] on input "55.0" at bounding box center [514, 422] width 127 height 21
click at [459, 418] on input "55.0" at bounding box center [514, 422] width 127 height 21
type input "50"
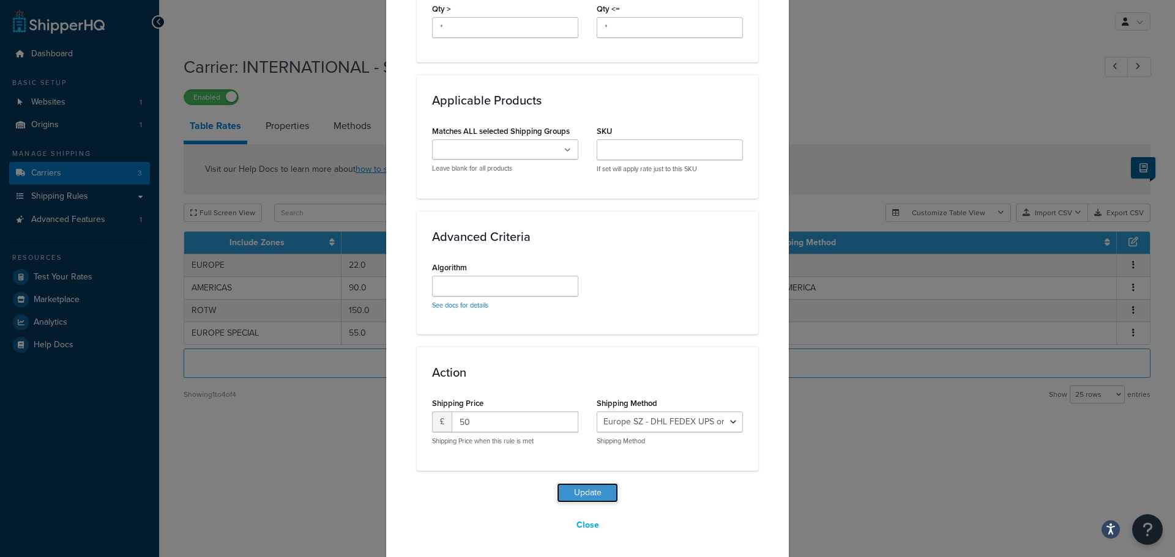
click at [584, 488] on button "Update" at bounding box center [587, 493] width 61 height 20
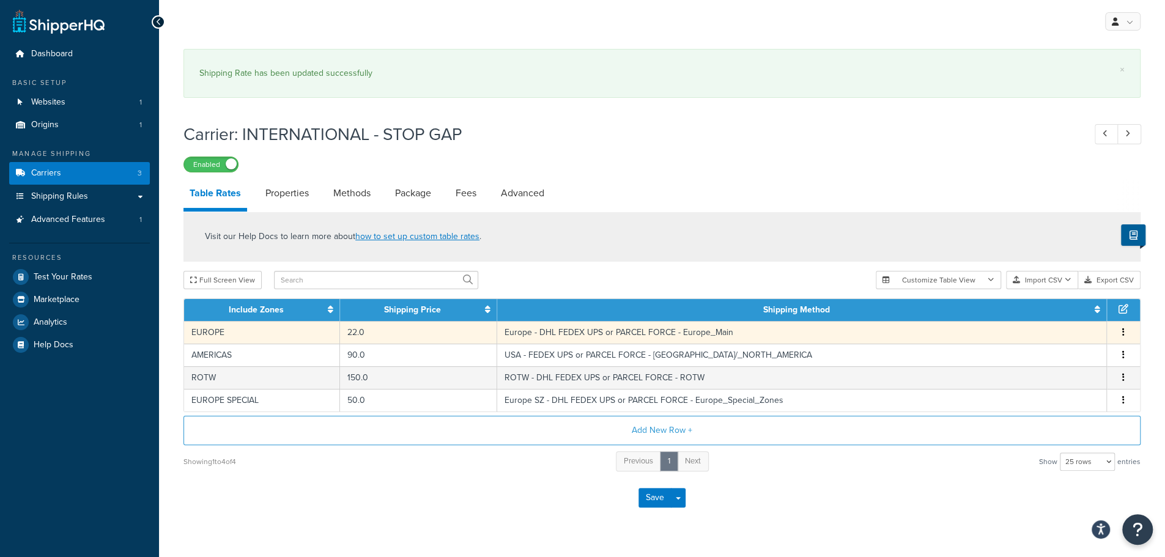
click at [239, 333] on td "EUROPE" at bounding box center [262, 332] width 156 height 23
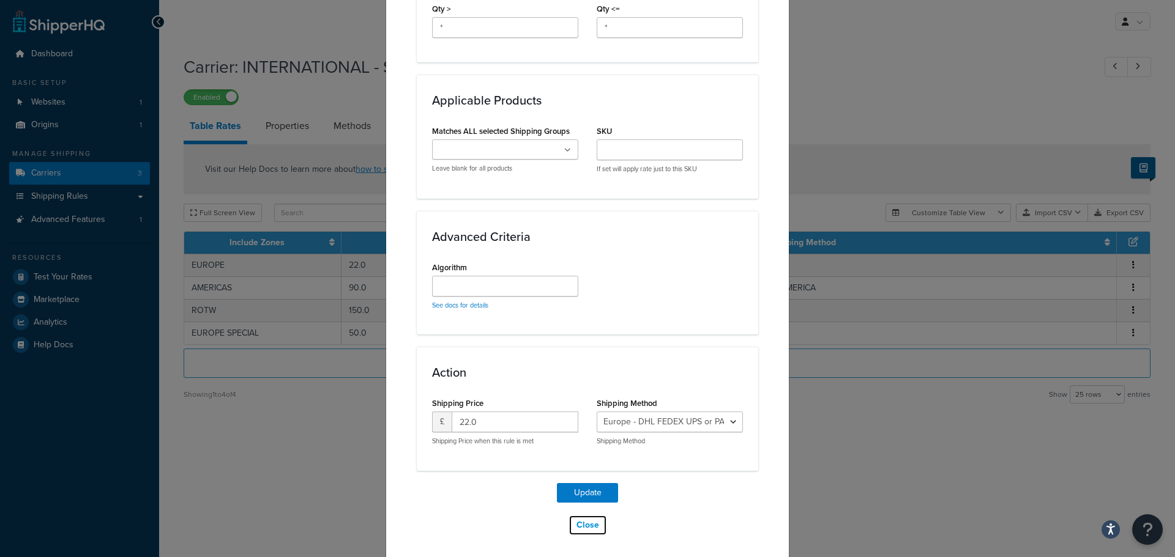
click at [587, 522] on button "Close" at bounding box center [587, 525] width 39 height 21
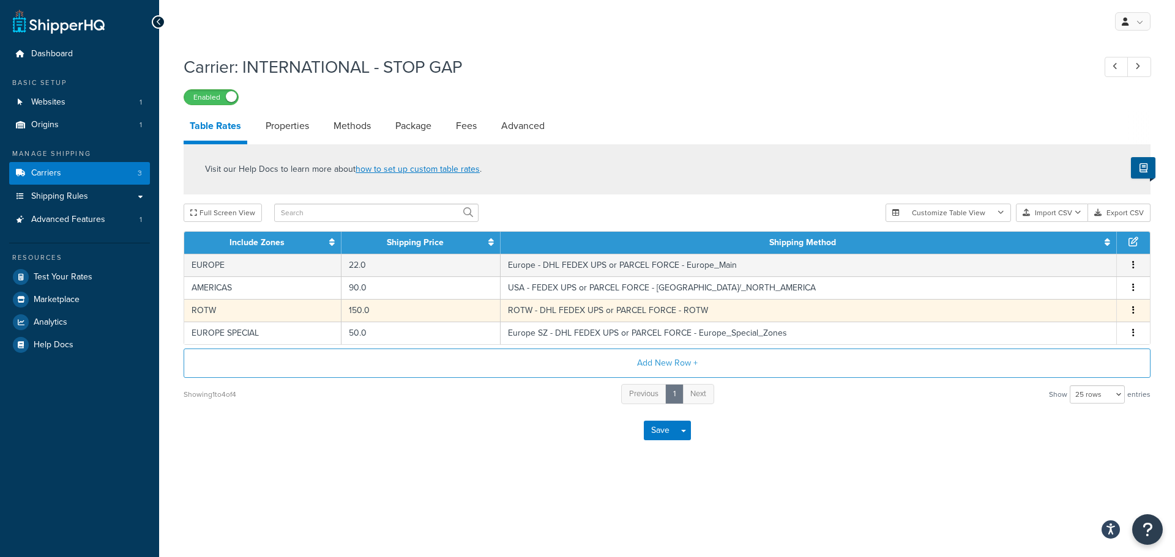
click at [236, 311] on td "ROTW" at bounding box center [262, 310] width 157 height 23
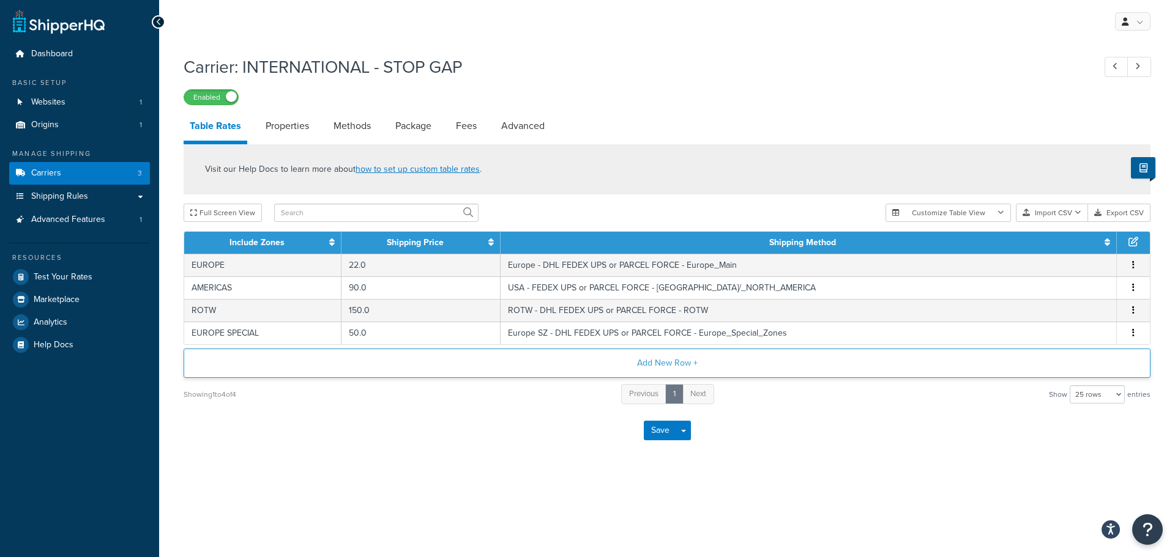
select select "142486"
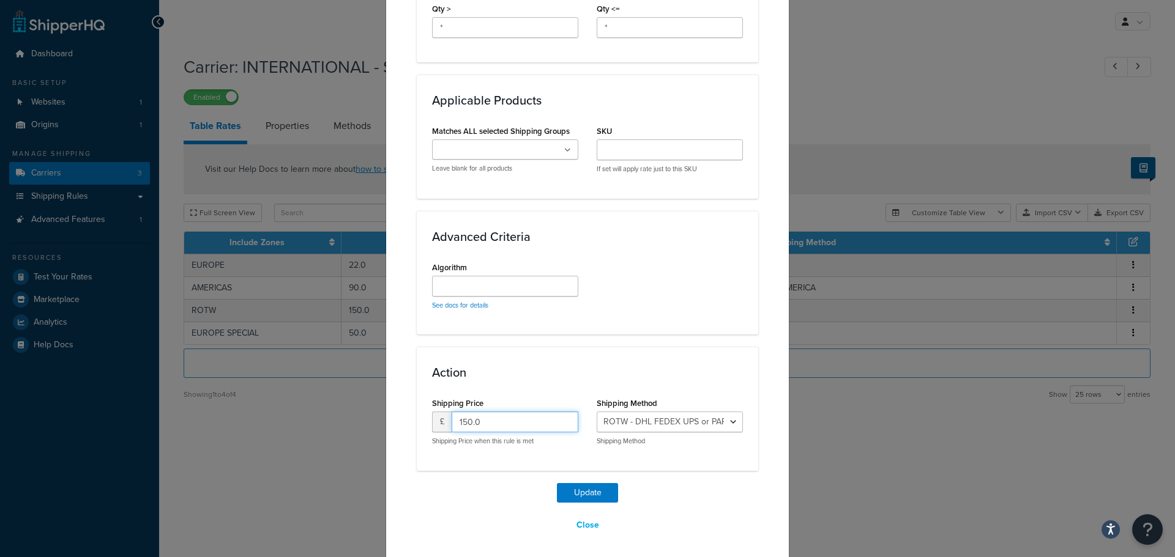
click at [488, 418] on input "150.0" at bounding box center [514, 422] width 127 height 21
click at [489, 419] on input "150.0" at bounding box center [514, 422] width 127 height 21
click at [585, 523] on button "Close" at bounding box center [587, 525] width 39 height 21
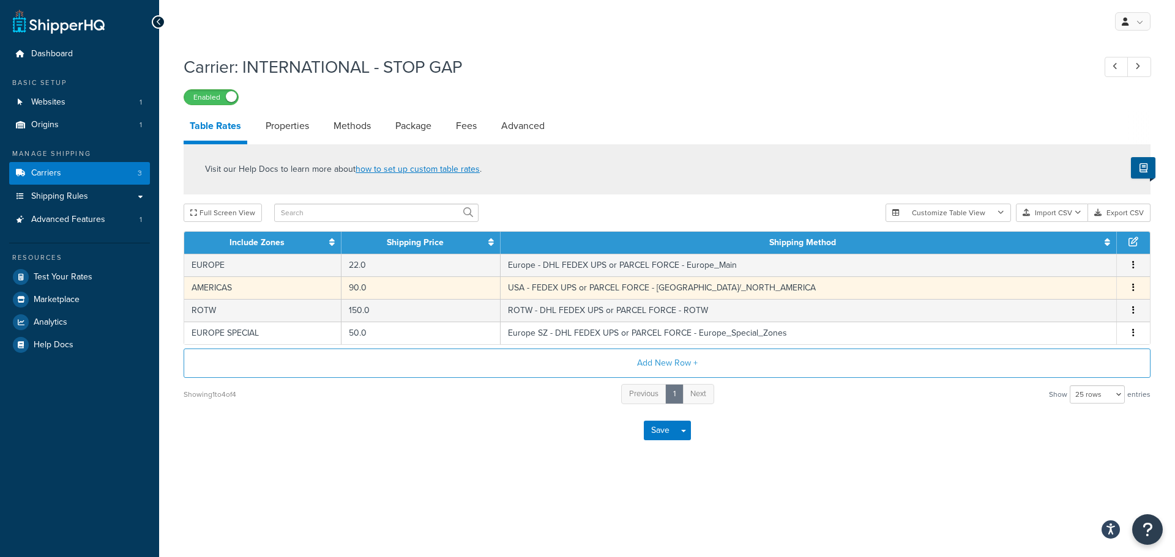
click at [213, 289] on td "AMERICAS" at bounding box center [262, 288] width 157 height 23
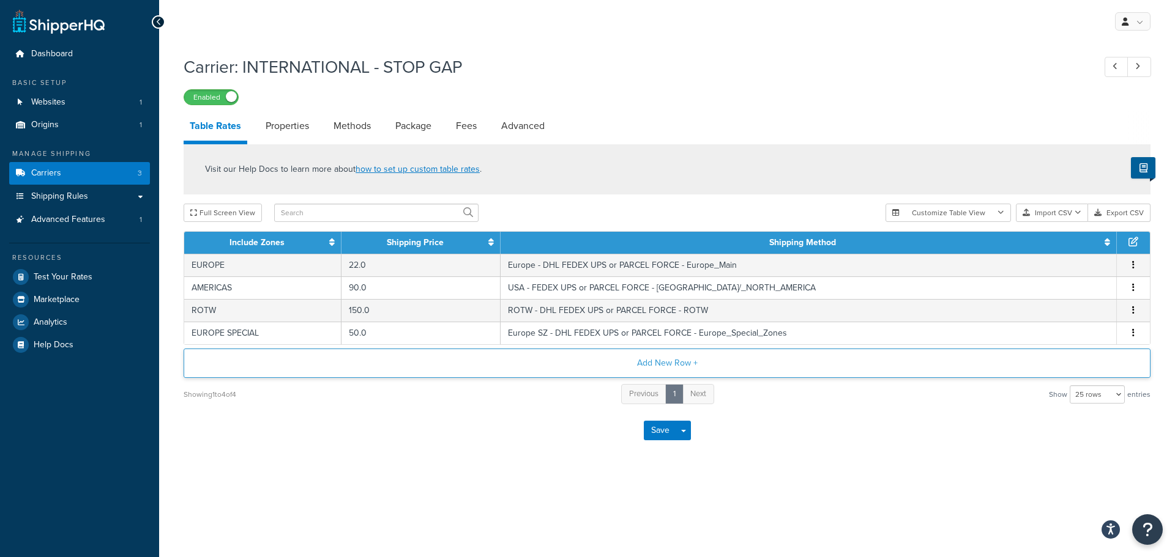
select select "141460"
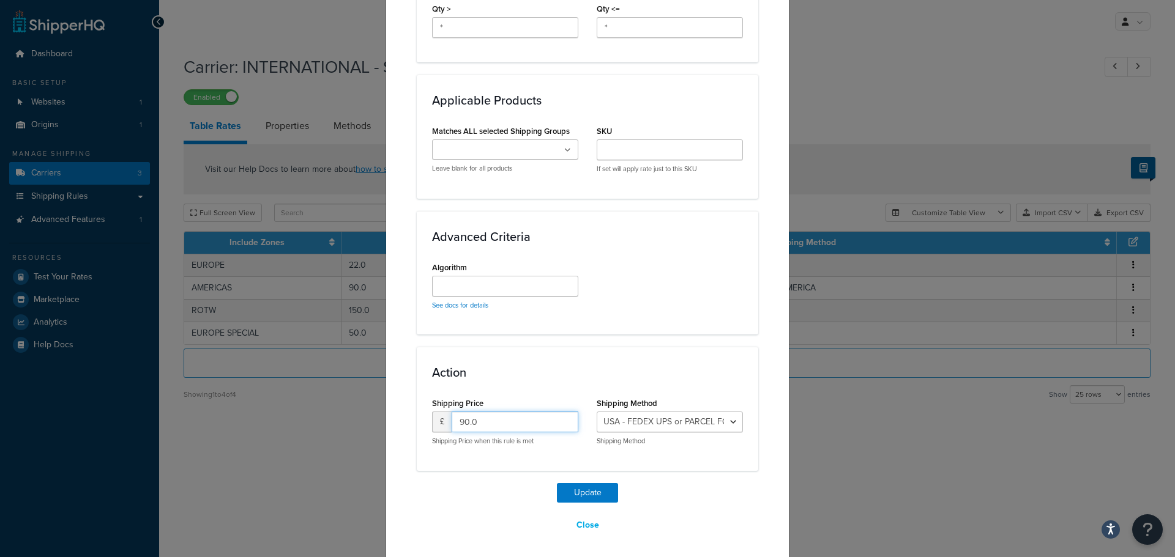
click at [518, 422] on input "90.0" at bounding box center [514, 422] width 127 height 21
click at [518, 421] on input "90.0" at bounding box center [514, 422] width 127 height 21
drag, startPoint x: 518, startPoint y: 421, endPoint x: 511, endPoint y: 420, distance: 6.8
click at [518, 420] on input "90.0" at bounding box center [514, 422] width 127 height 21
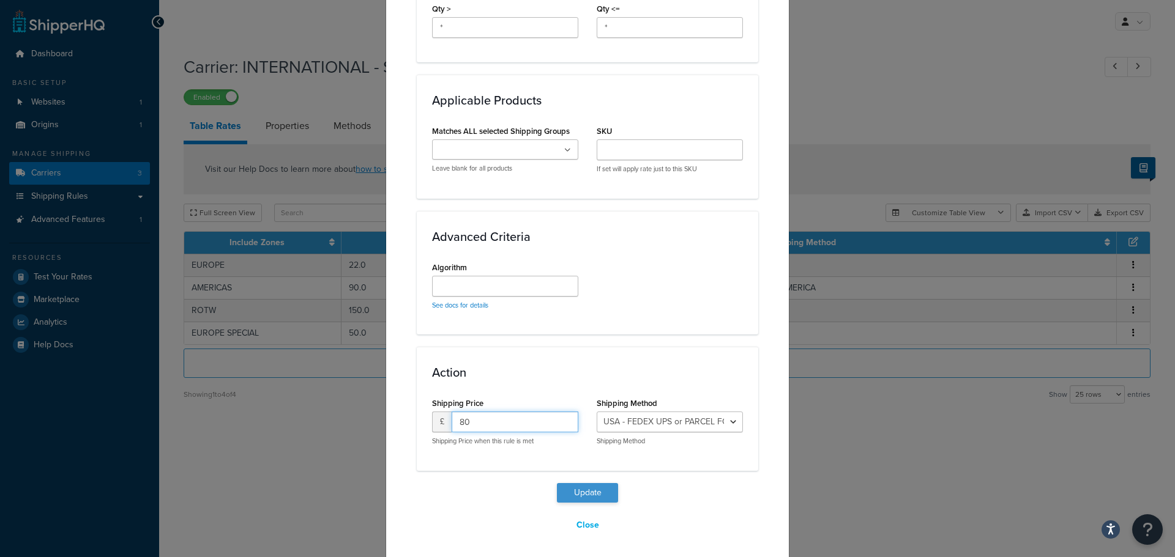
type input "80"
click at [586, 492] on button "Update" at bounding box center [587, 493] width 61 height 20
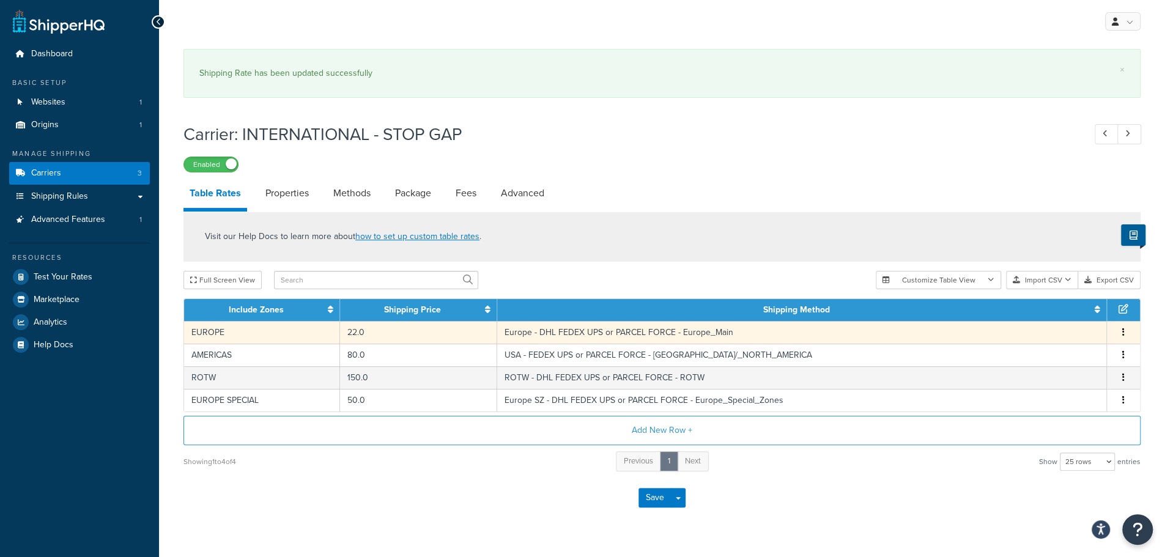
click at [235, 334] on td "EUROPE" at bounding box center [262, 332] width 156 height 23
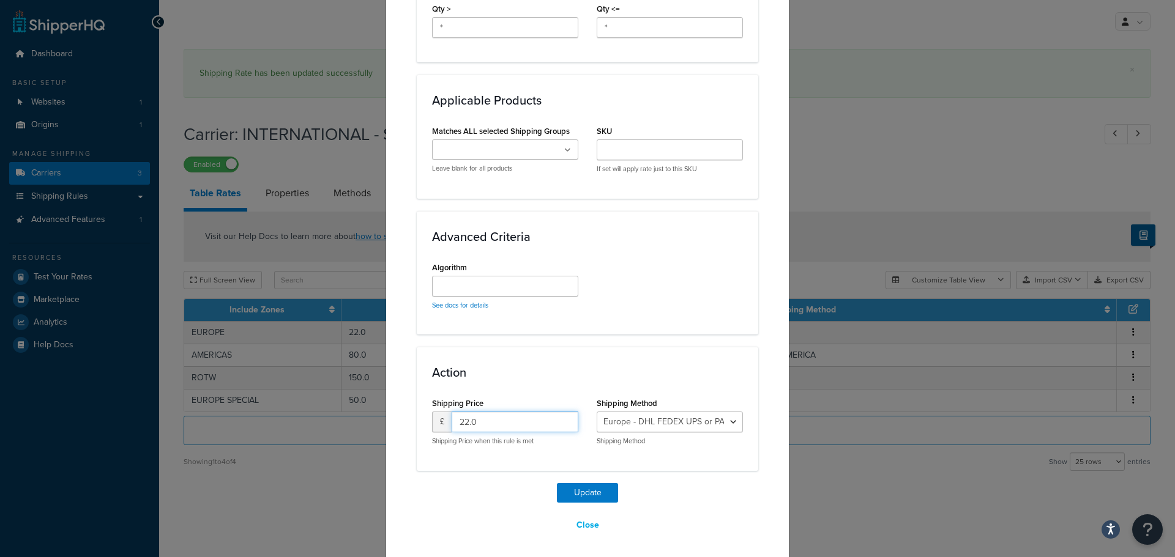
click at [516, 420] on input "22.0" at bounding box center [514, 422] width 127 height 21
type input "21"
click at [587, 485] on button "Update" at bounding box center [587, 493] width 61 height 20
